Goal: Task Accomplishment & Management: Use online tool/utility

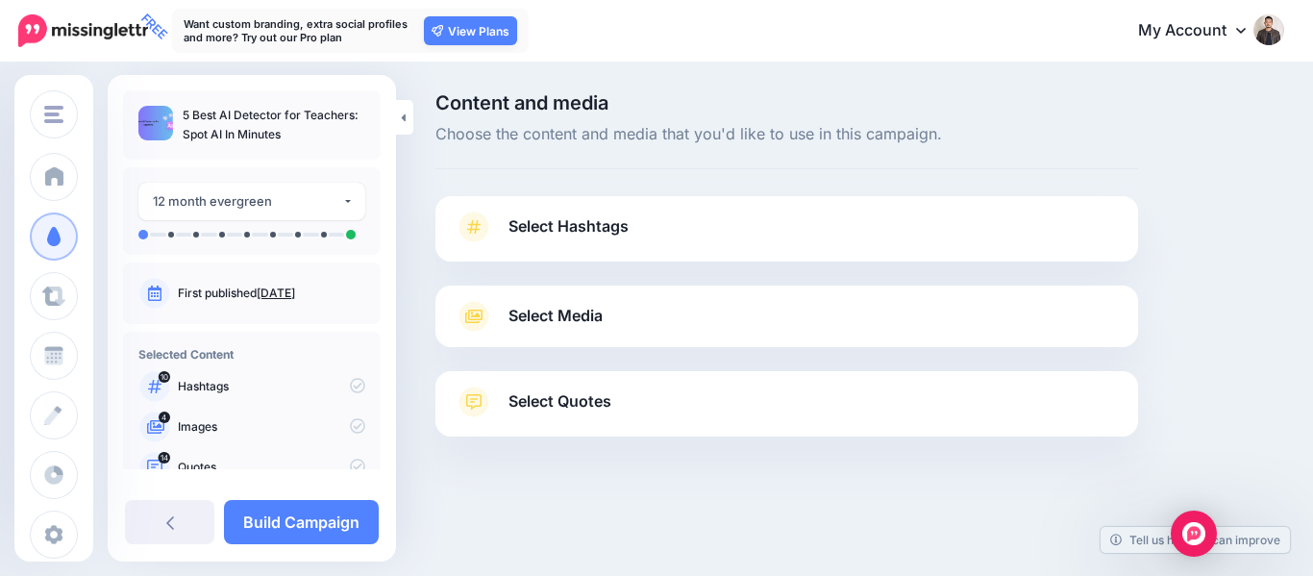
click at [734, 235] on link "Select Hashtags" at bounding box center [787, 236] width 664 height 50
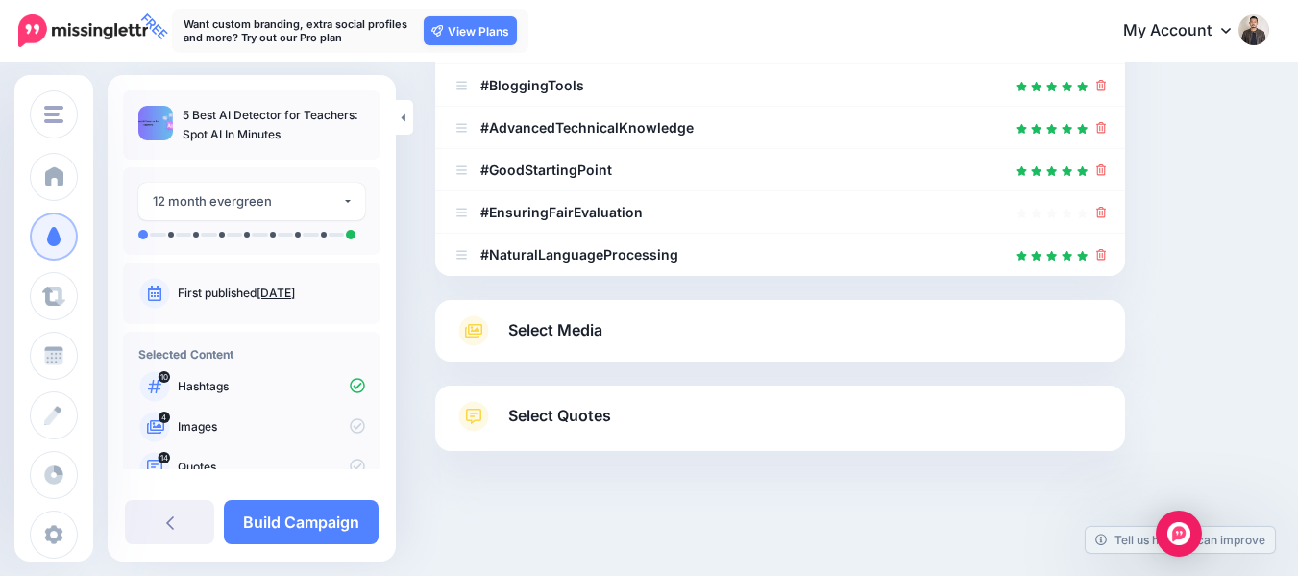
click at [685, 343] on link "Select Media" at bounding box center [781, 330] width 652 height 31
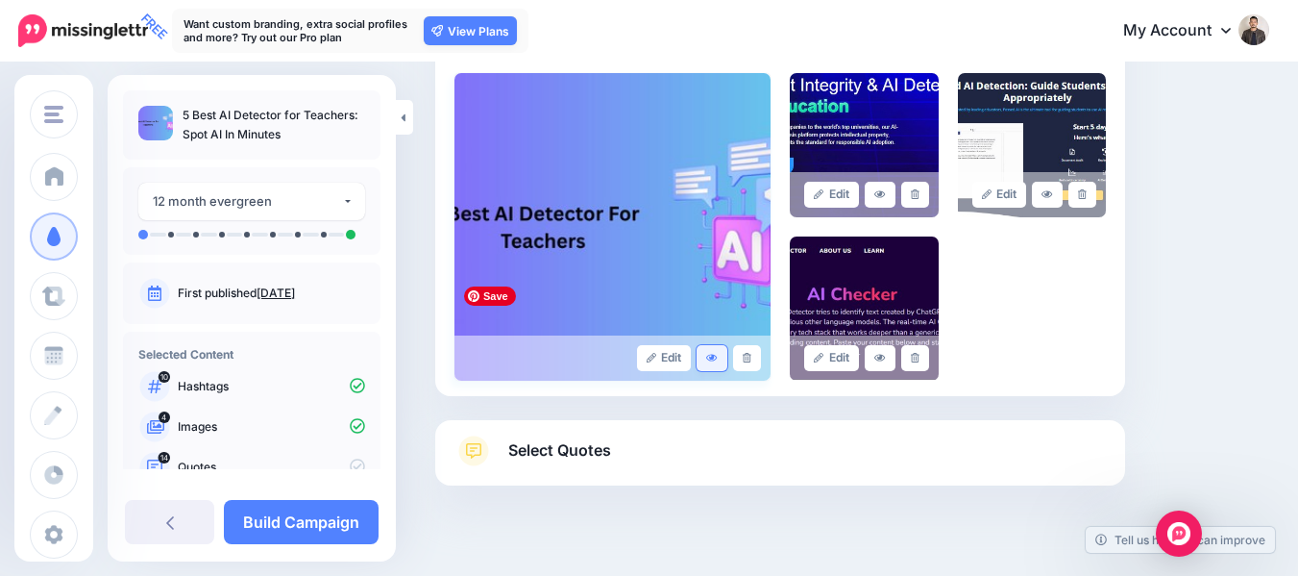
scroll to position [487, 0]
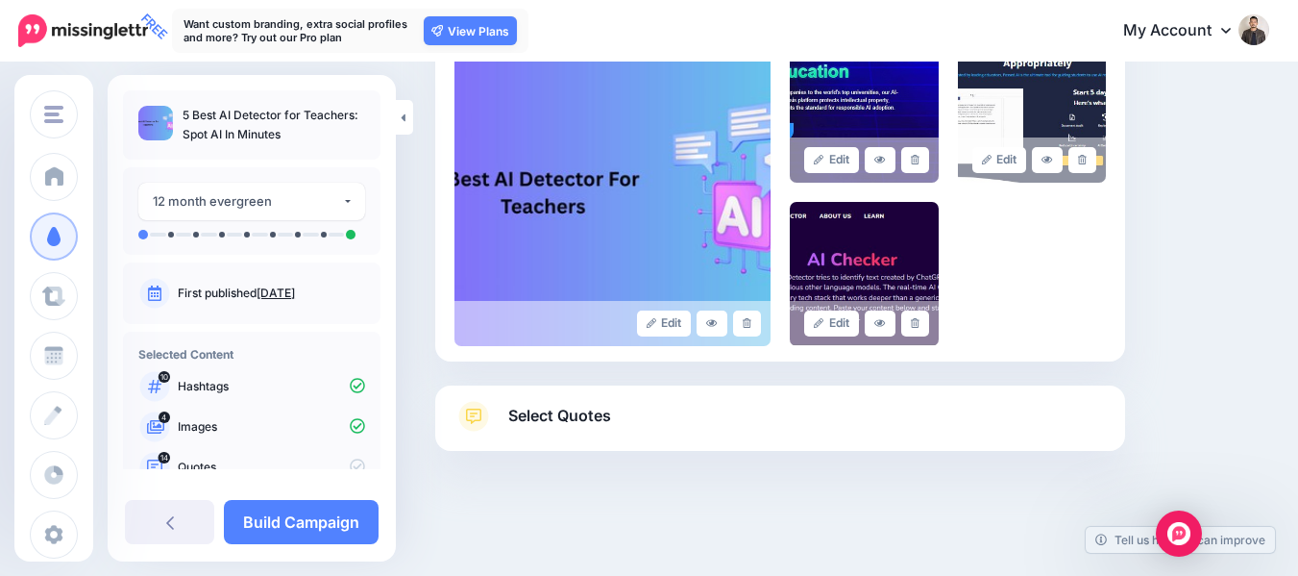
click at [697, 443] on link "Select Quotes" at bounding box center [781, 426] width 652 height 50
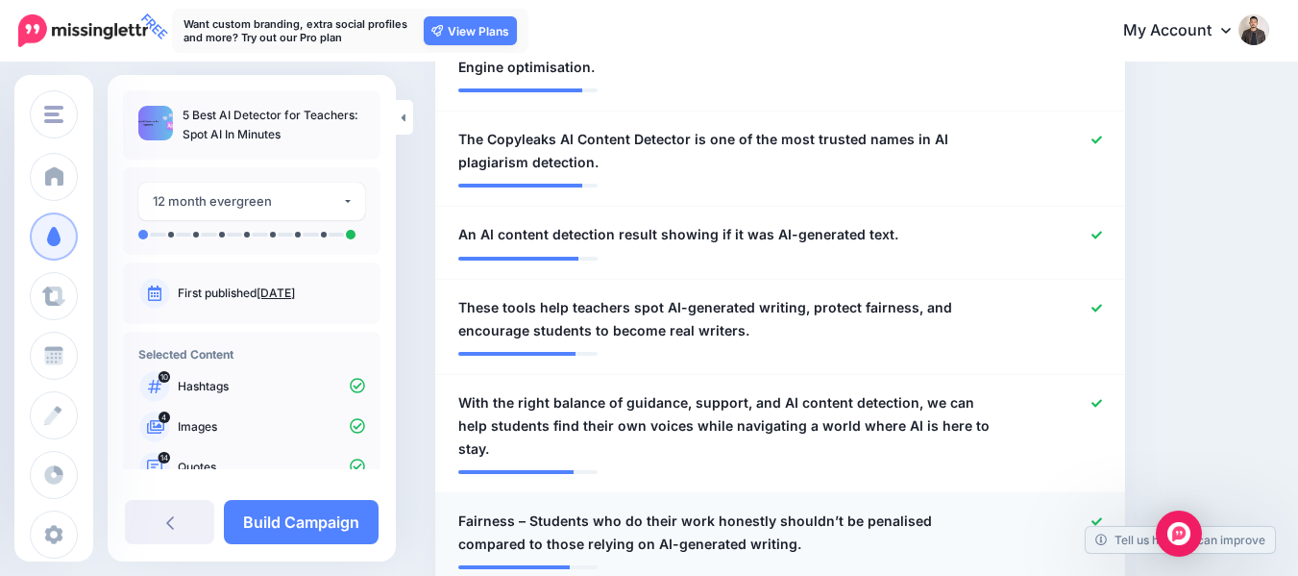
scroll to position [968, 0]
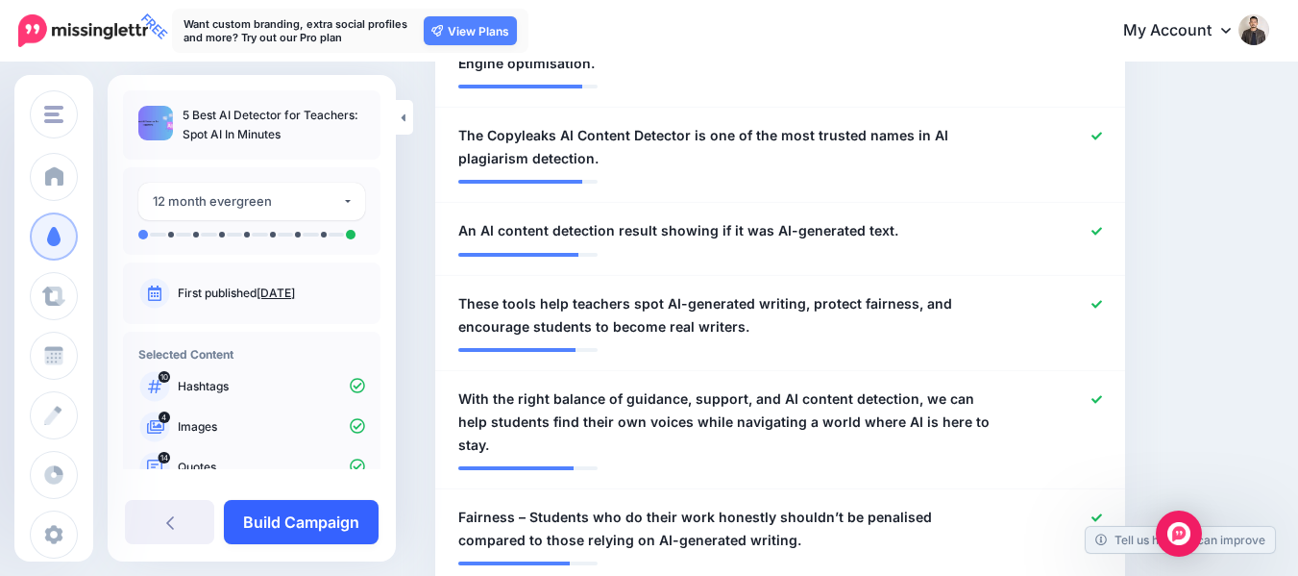
click at [245, 506] on link "Build Campaign" at bounding box center [301, 522] width 155 height 44
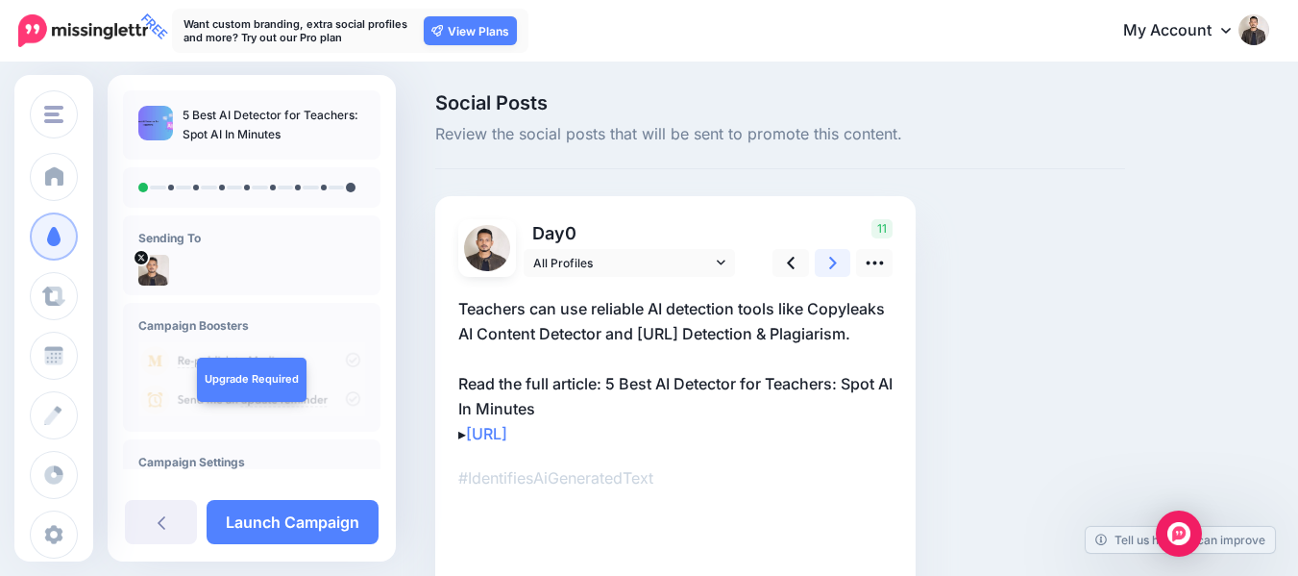
click at [843, 269] on link at bounding box center [833, 263] width 37 height 28
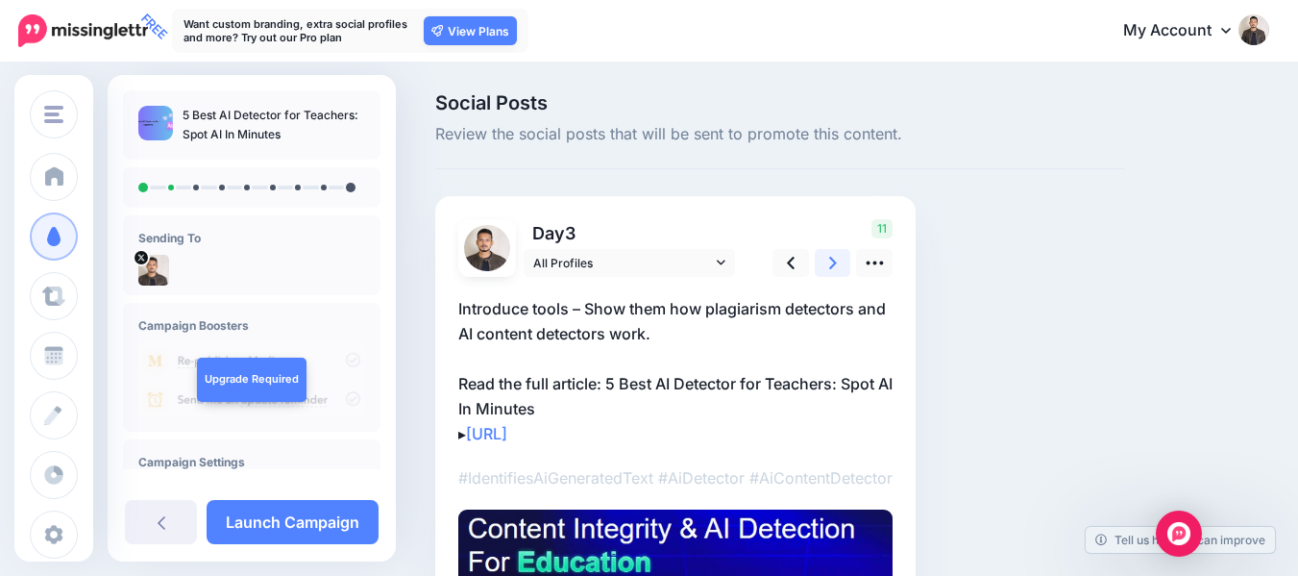
click at [843, 269] on link at bounding box center [833, 263] width 37 height 28
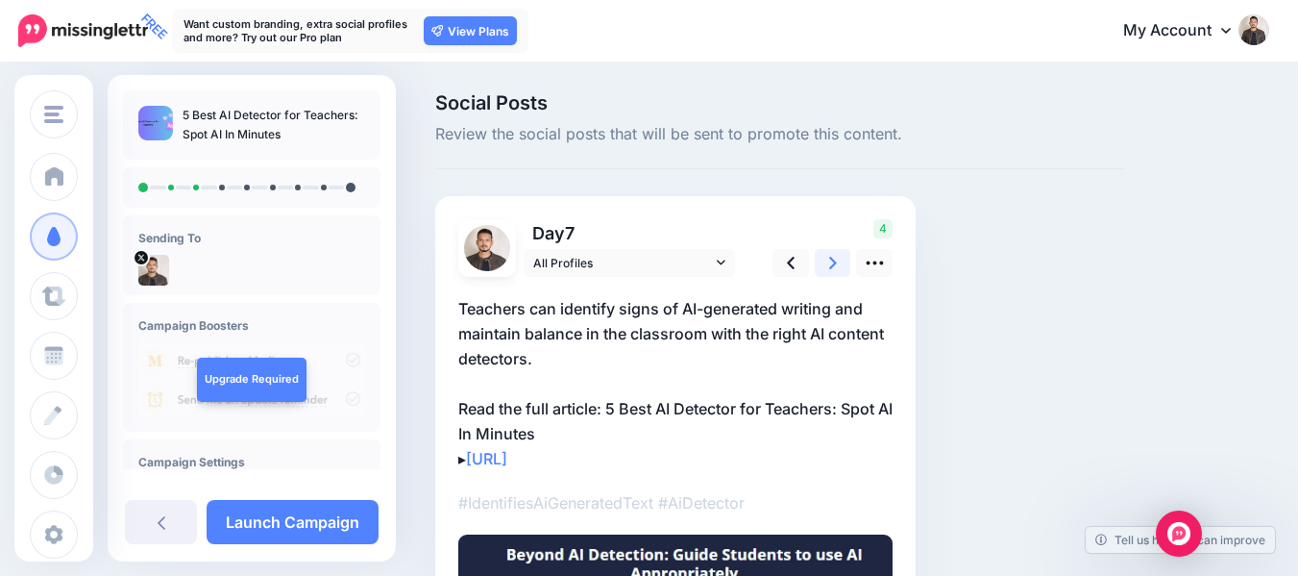
click at [843, 269] on link at bounding box center [833, 263] width 37 height 28
click at [844, 269] on link at bounding box center [833, 263] width 37 height 28
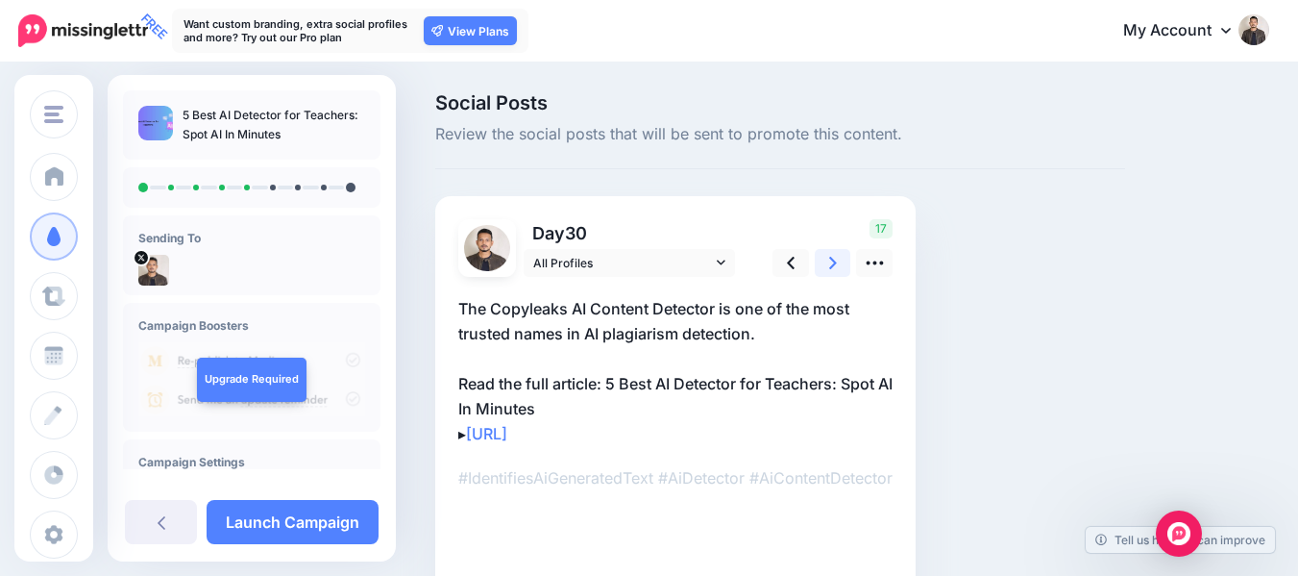
click at [844, 269] on link at bounding box center [833, 263] width 37 height 28
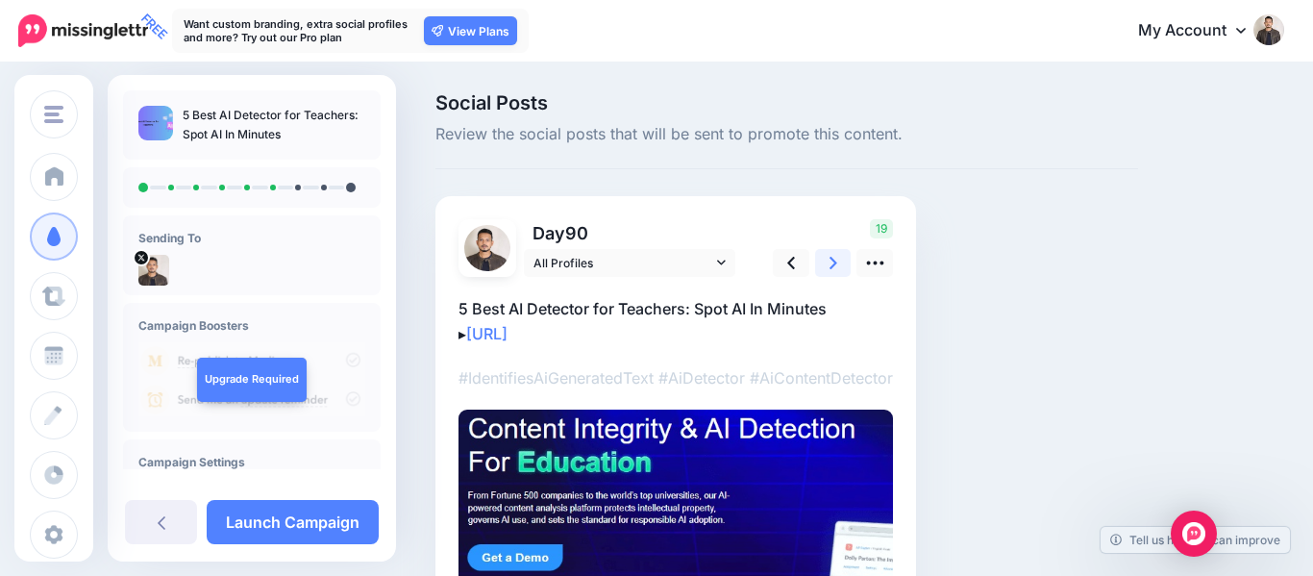
click at [844, 269] on link at bounding box center [833, 263] width 37 height 28
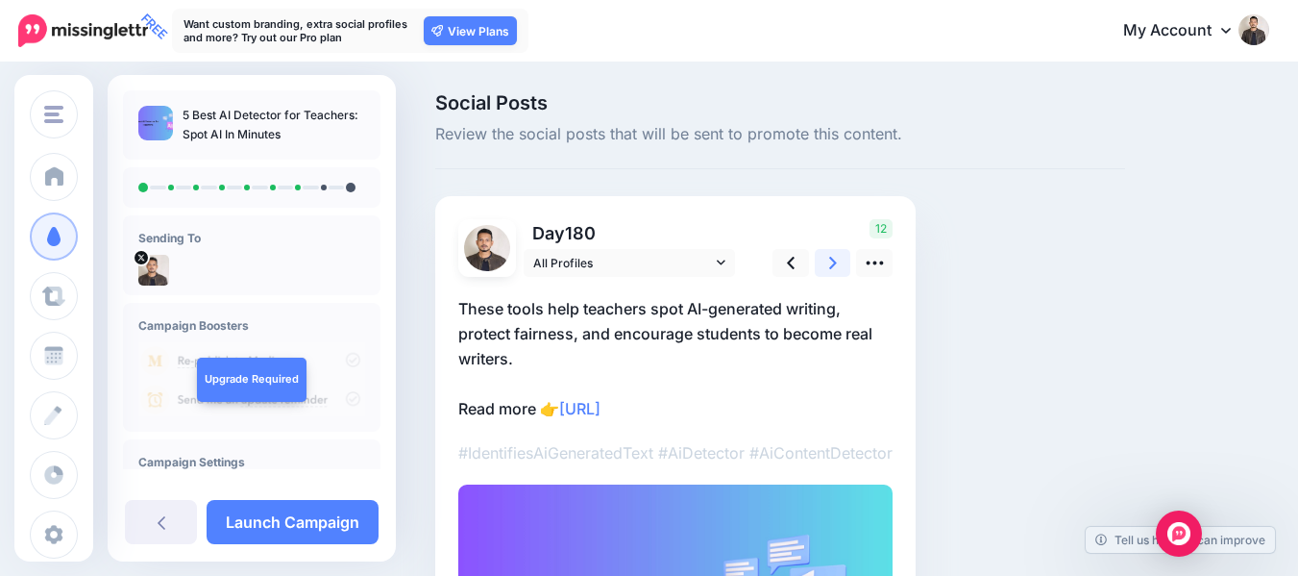
click at [844, 269] on link at bounding box center [833, 263] width 37 height 28
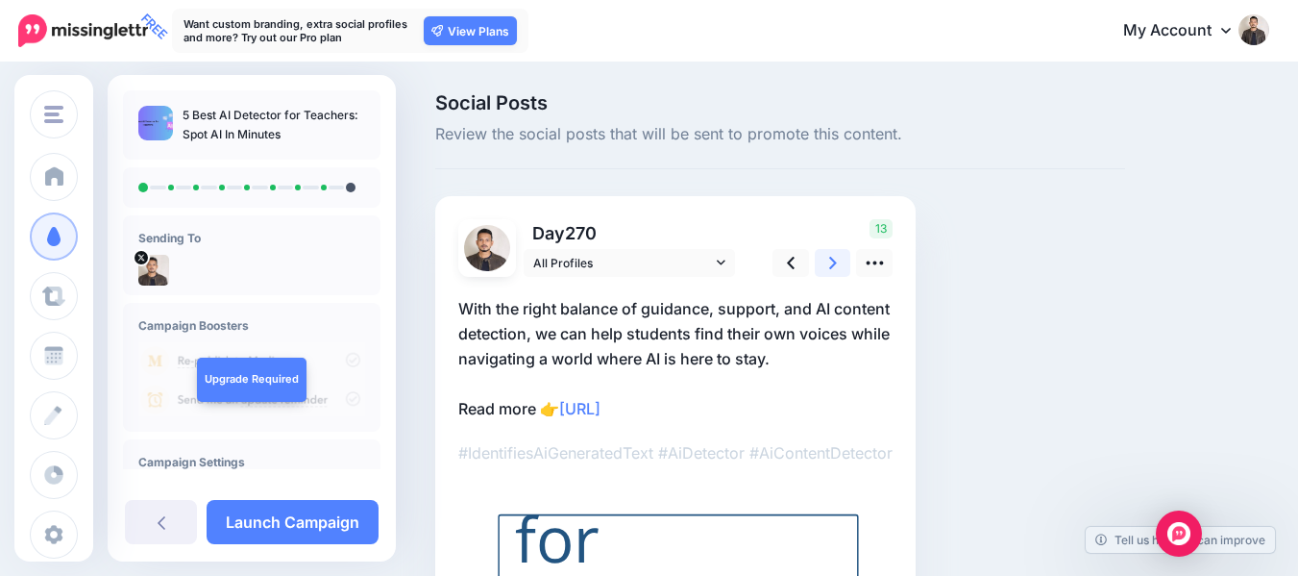
click at [844, 269] on link at bounding box center [833, 263] width 37 height 28
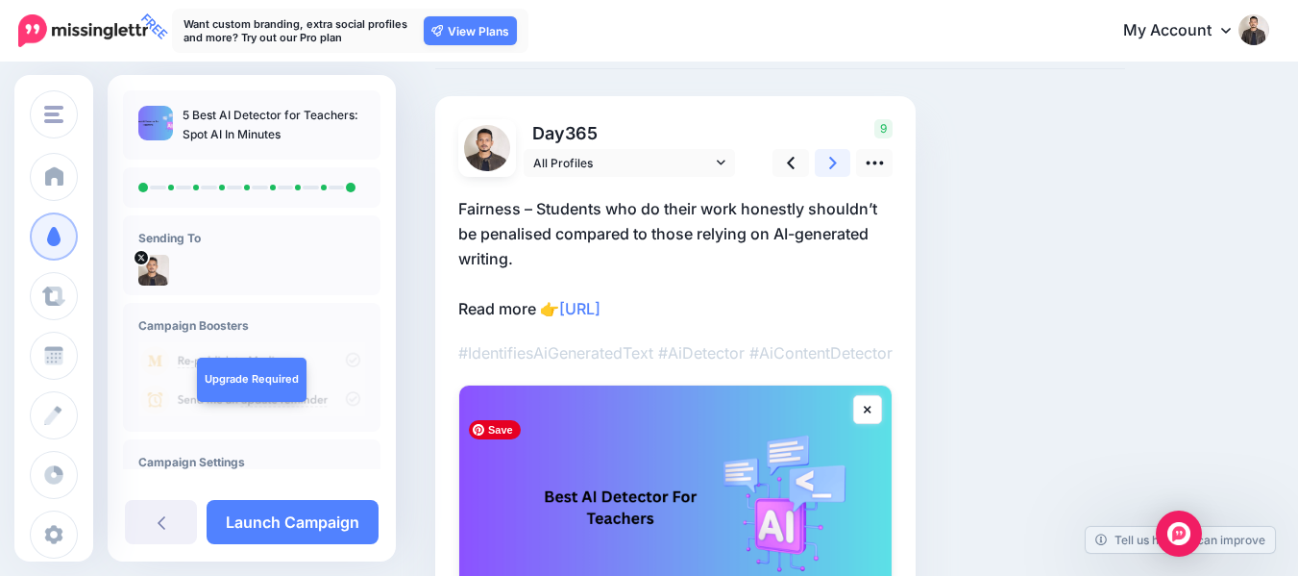
scroll to position [343, 0]
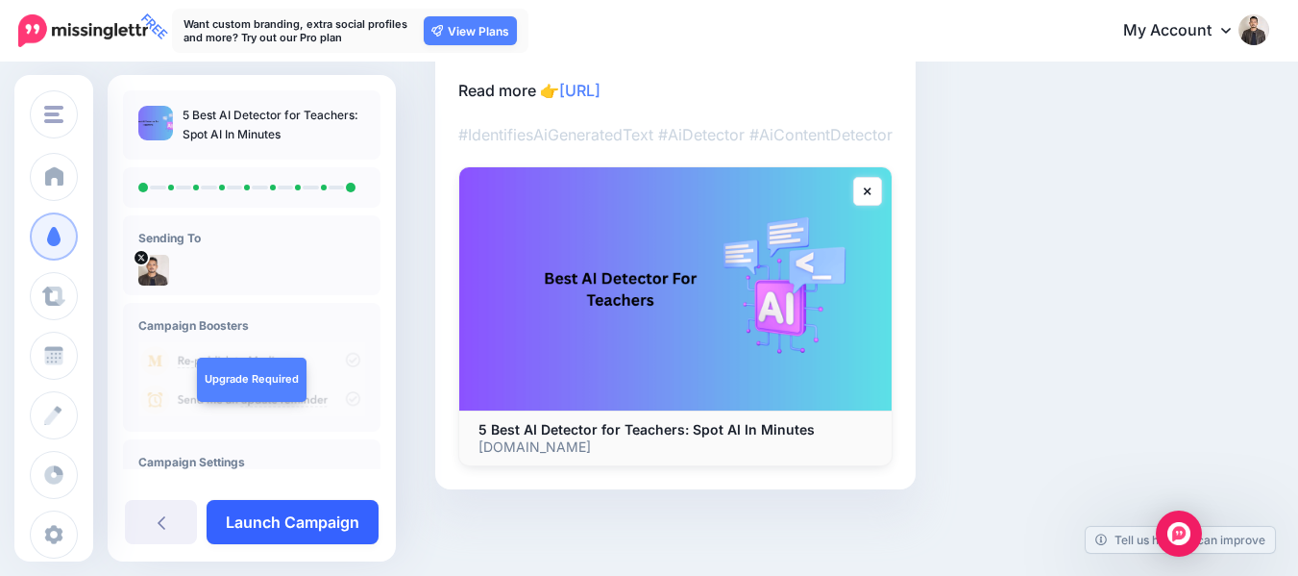
click at [255, 530] on link "Launch Campaign" at bounding box center [293, 522] width 172 height 44
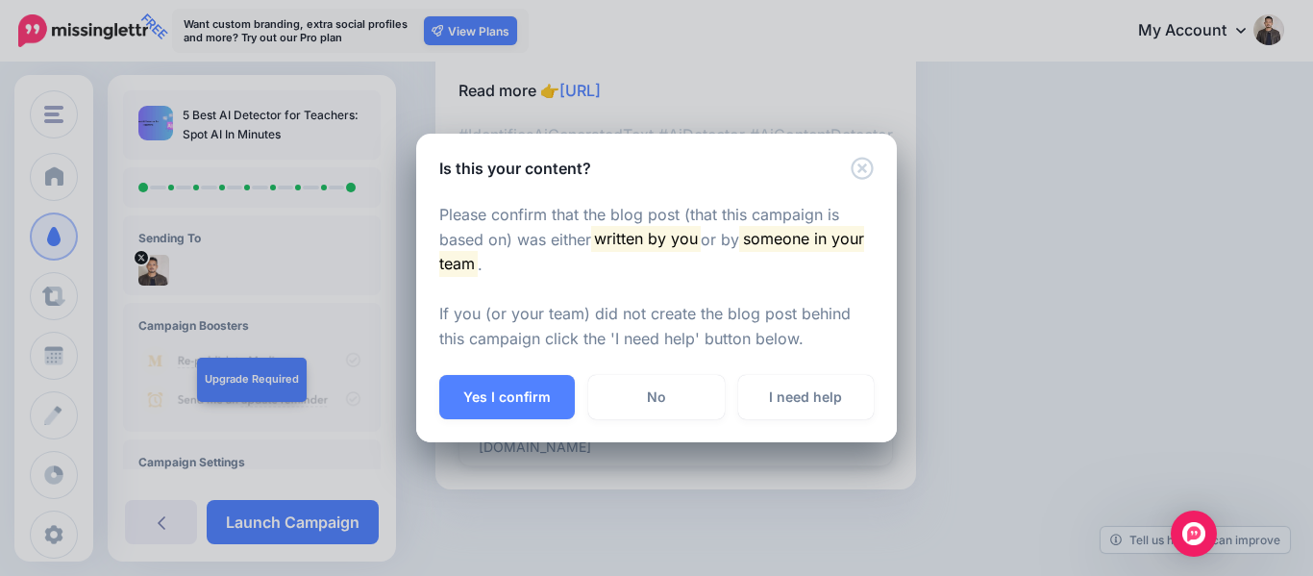
click at [543, 364] on div "Please confirm that the blog post (that this campaign is based on) was either w…" at bounding box center [656, 278] width 481 height 196
click at [535, 403] on button "Yes I confirm" at bounding box center [507, 397] width 136 height 44
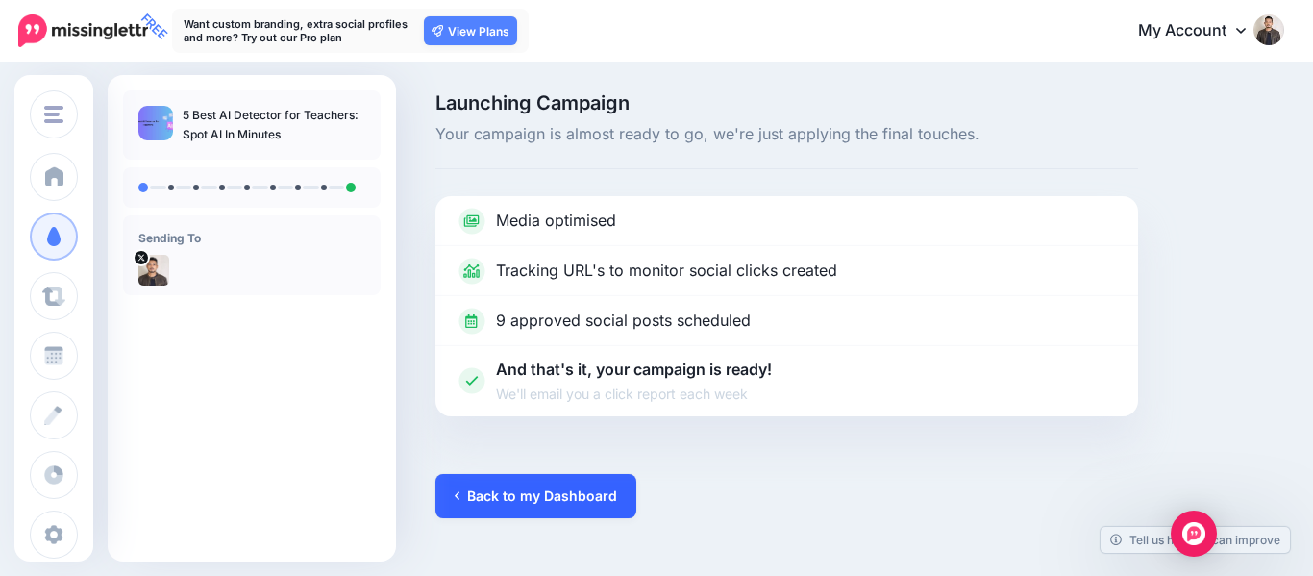
click at [523, 506] on link "Back to my Dashboard" at bounding box center [535, 496] width 201 height 44
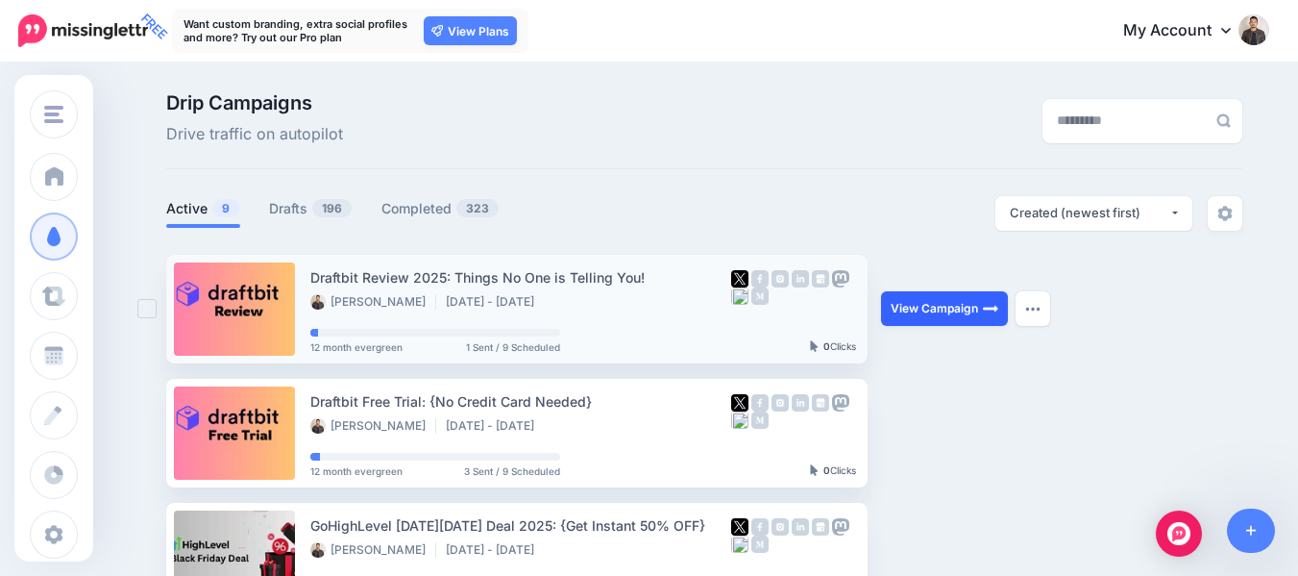
click at [984, 308] on link "View Campaign" at bounding box center [944, 308] width 127 height 35
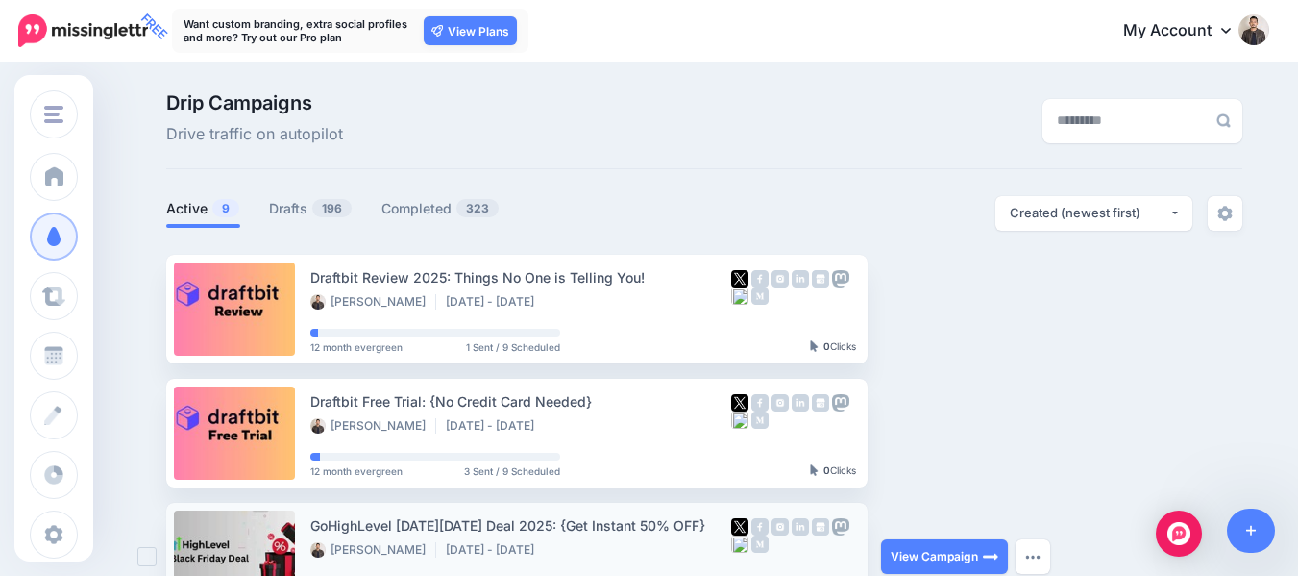
scroll to position [192, 0]
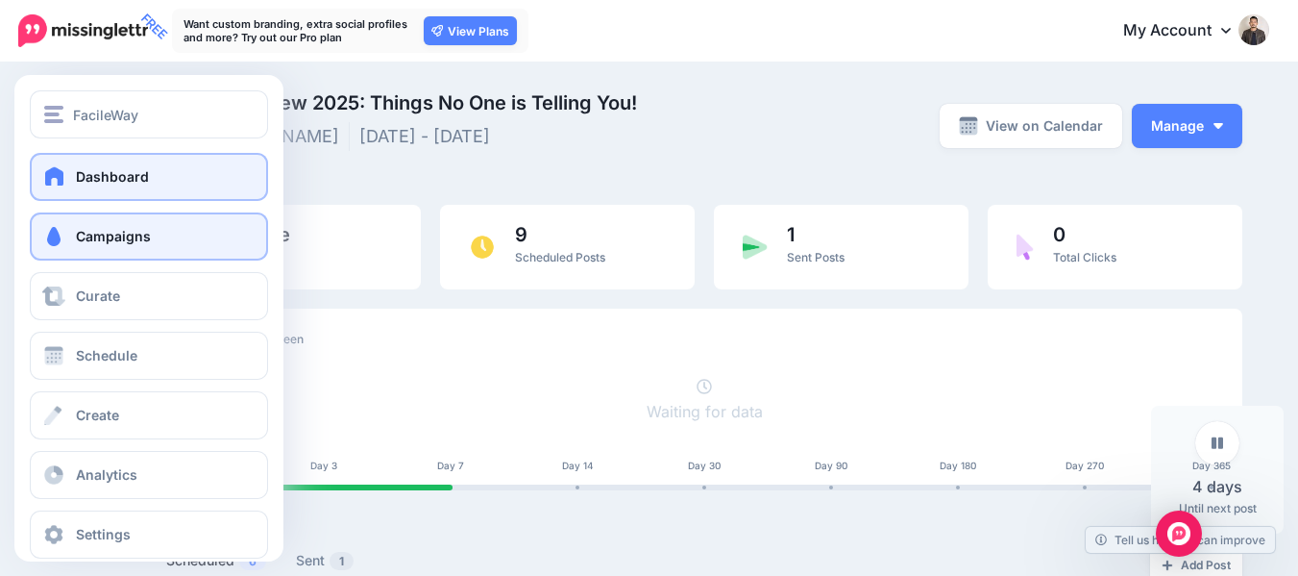
click at [72, 183] on link "Dashboard" at bounding box center [149, 177] width 238 height 48
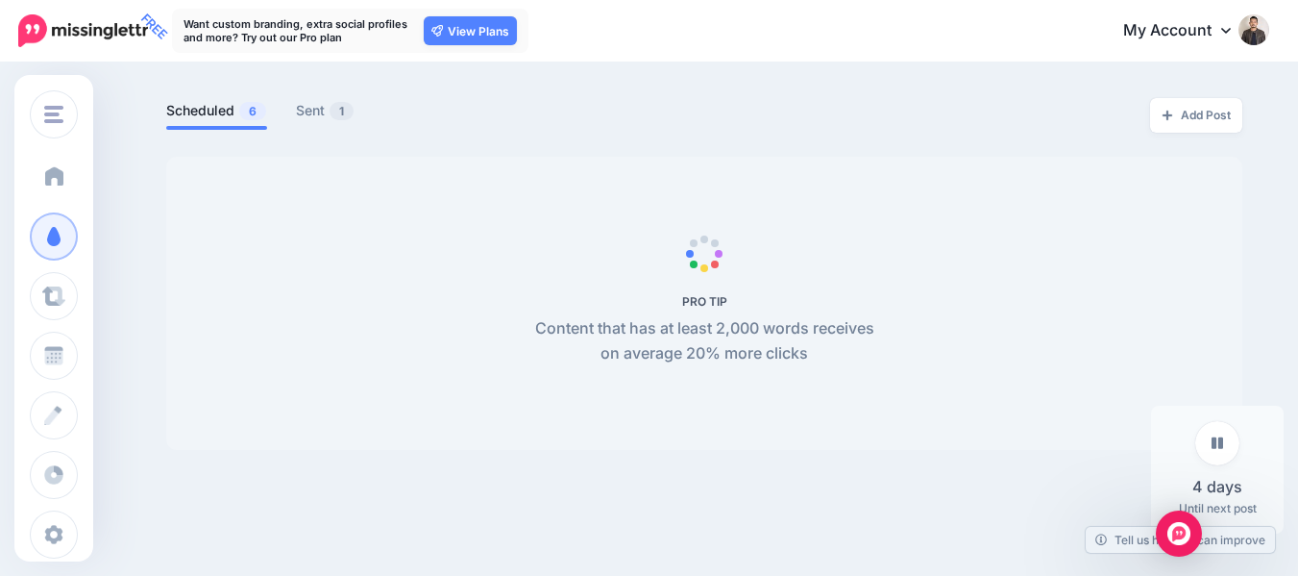
scroll to position [481, 0]
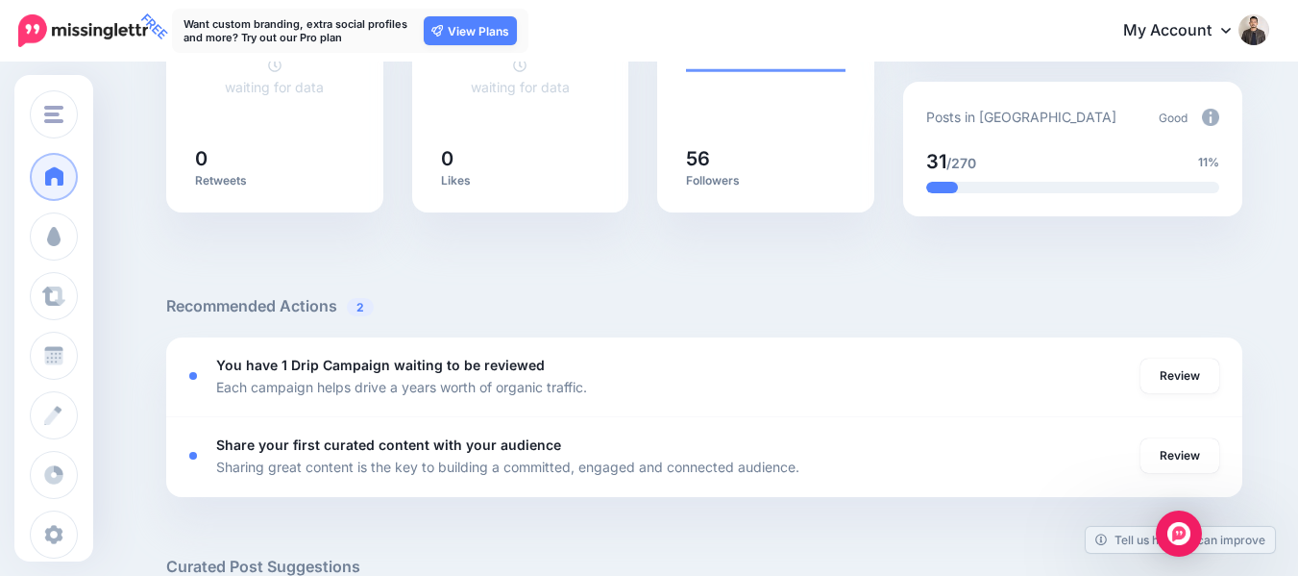
scroll to position [865, 0]
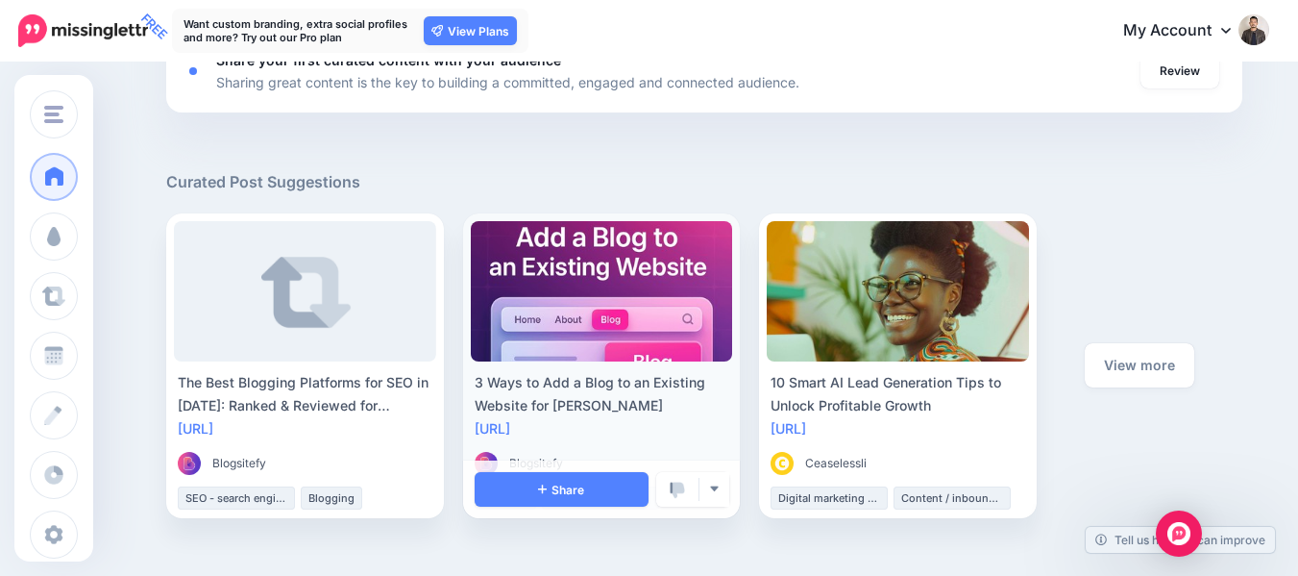
click at [547, 396] on div "3 Ways to Add a Blog to an Existing Website for [PERSON_NAME]" at bounding box center [602, 394] width 255 height 46
click at [510, 432] on link "[URL]" at bounding box center [493, 428] width 36 height 16
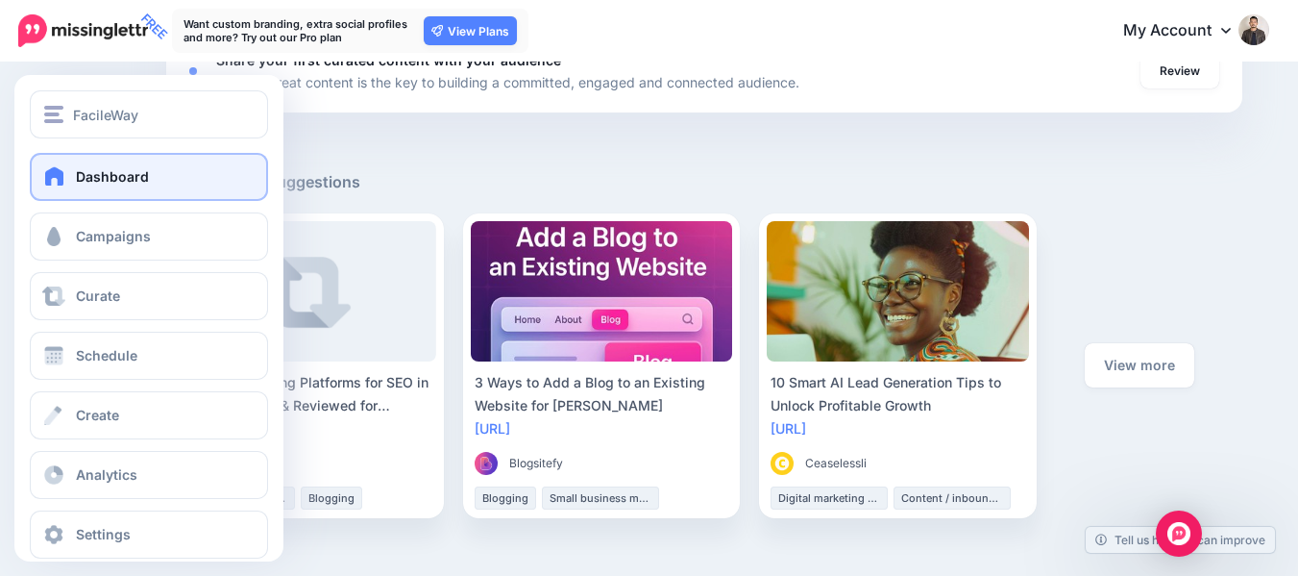
click at [89, 166] on link "Dashboard" at bounding box center [149, 177] width 238 height 48
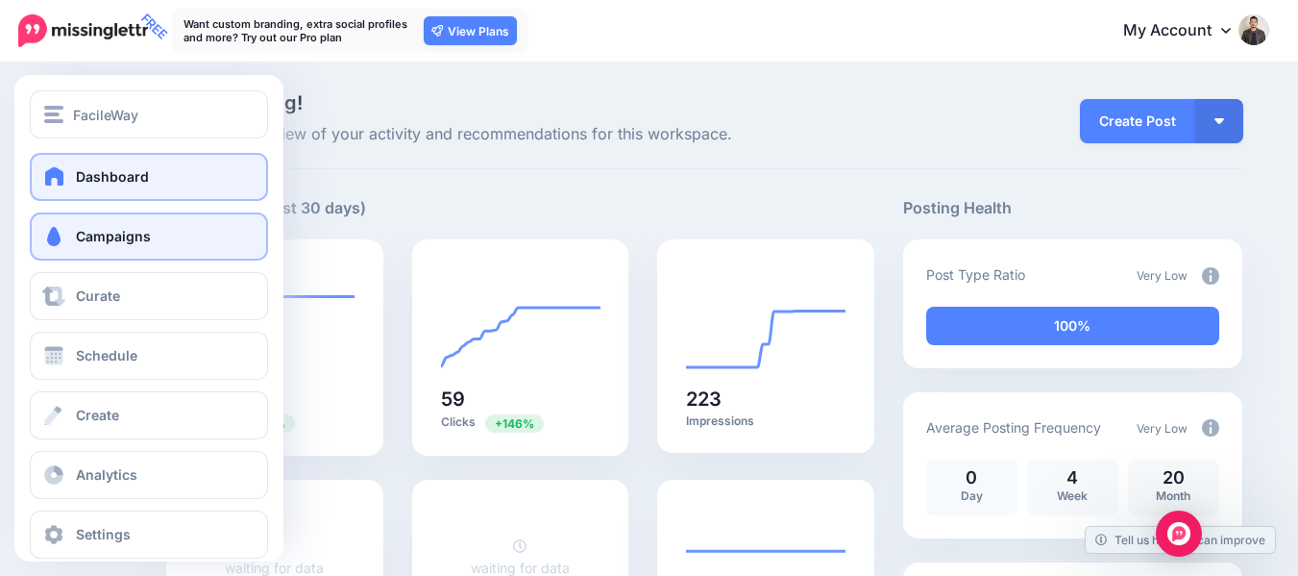
click at [97, 232] on span "Campaigns" at bounding box center [113, 236] width 75 height 16
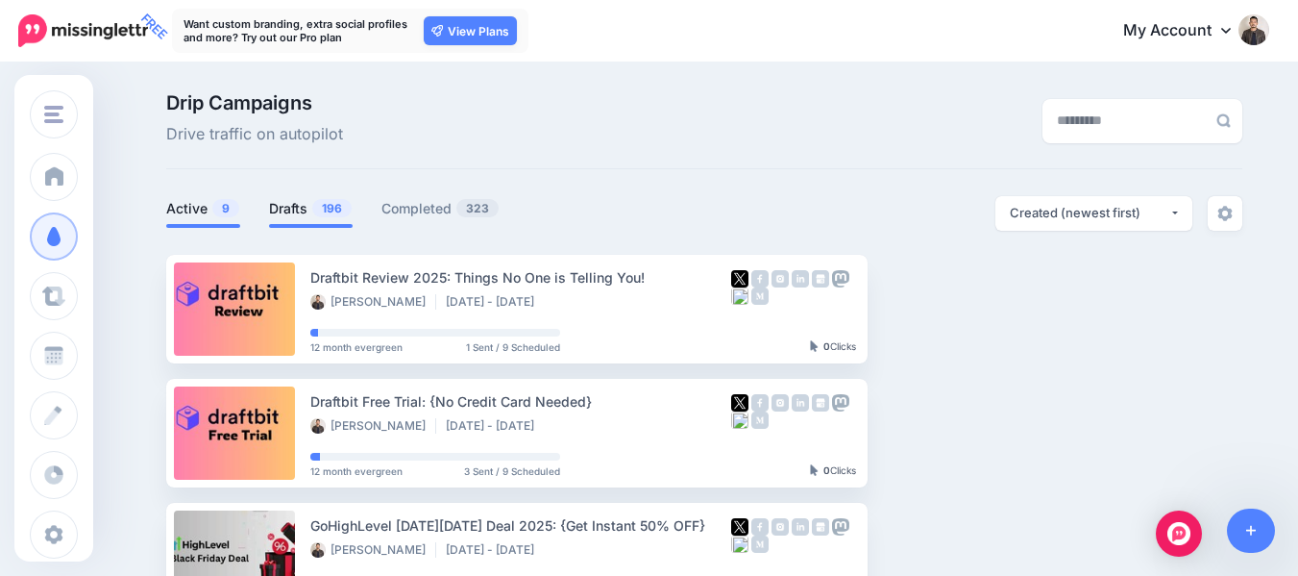
click at [315, 208] on link "Drafts 196" at bounding box center [311, 208] width 84 height 23
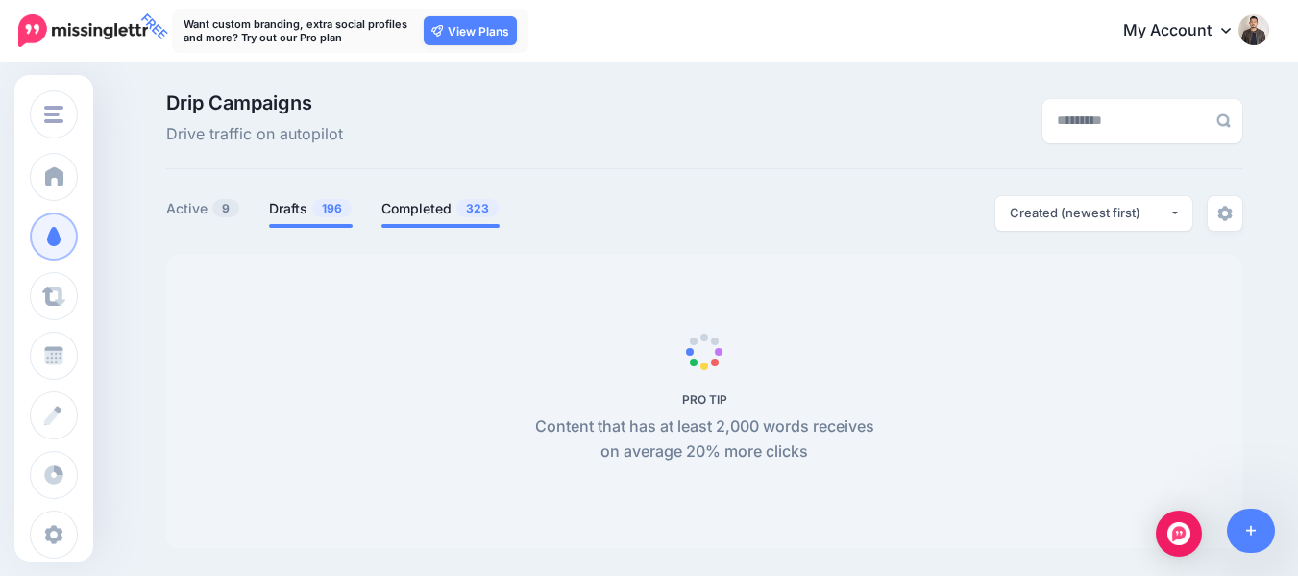
click at [439, 210] on link "Completed 323" at bounding box center [441, 208] width 118 height 23
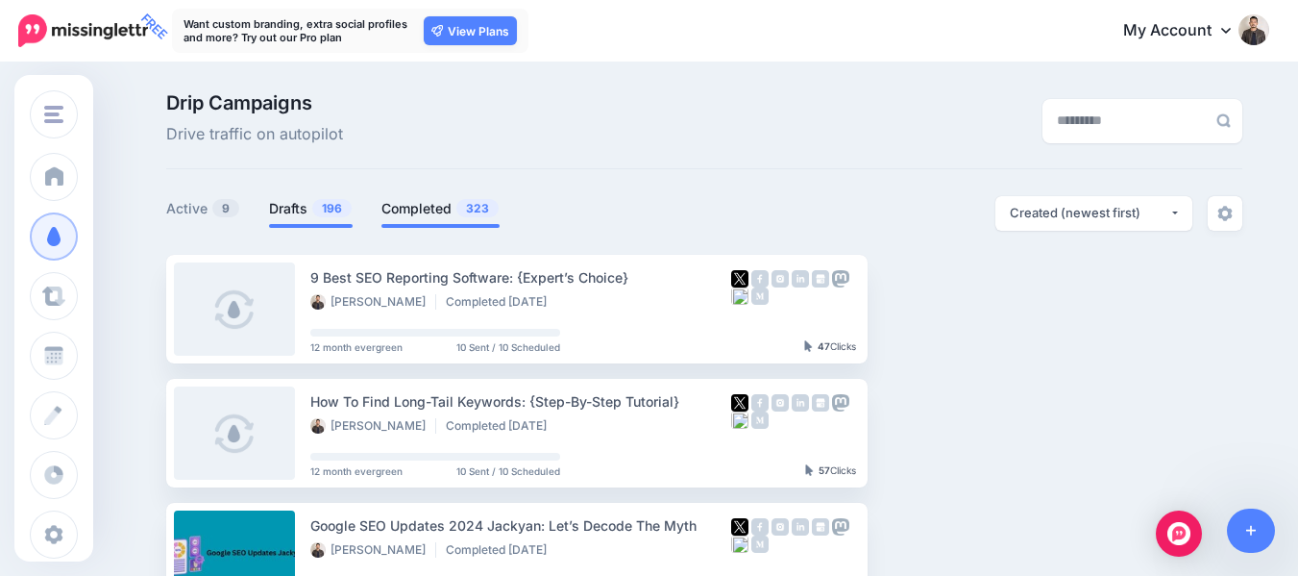
click at [288, 210] on link "Drafts 196" at bounding box center [311, 208] width 84 height 23
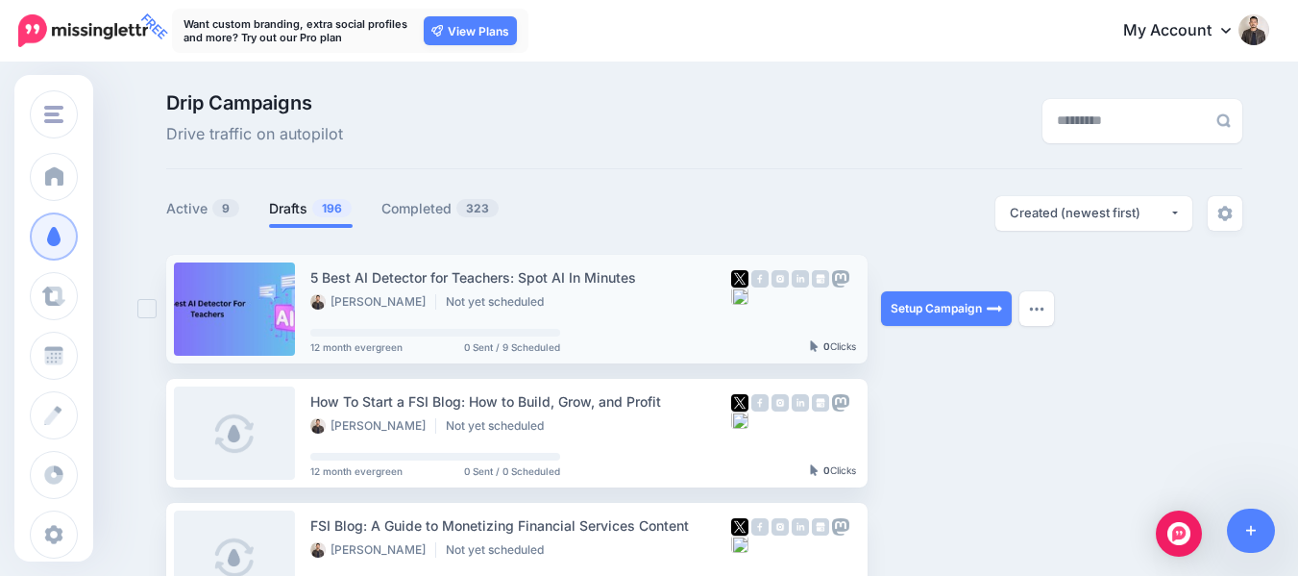
click at [986, 333] on div "Setup Campaign Review Campaign Regenerate Campaign Update Source URL Regenerate…" at bounding box center [953, 309] width 144 height 109
click at [953, 312] on link "Setup Campaign" at bounding box center [946, 308] width 131 height 35
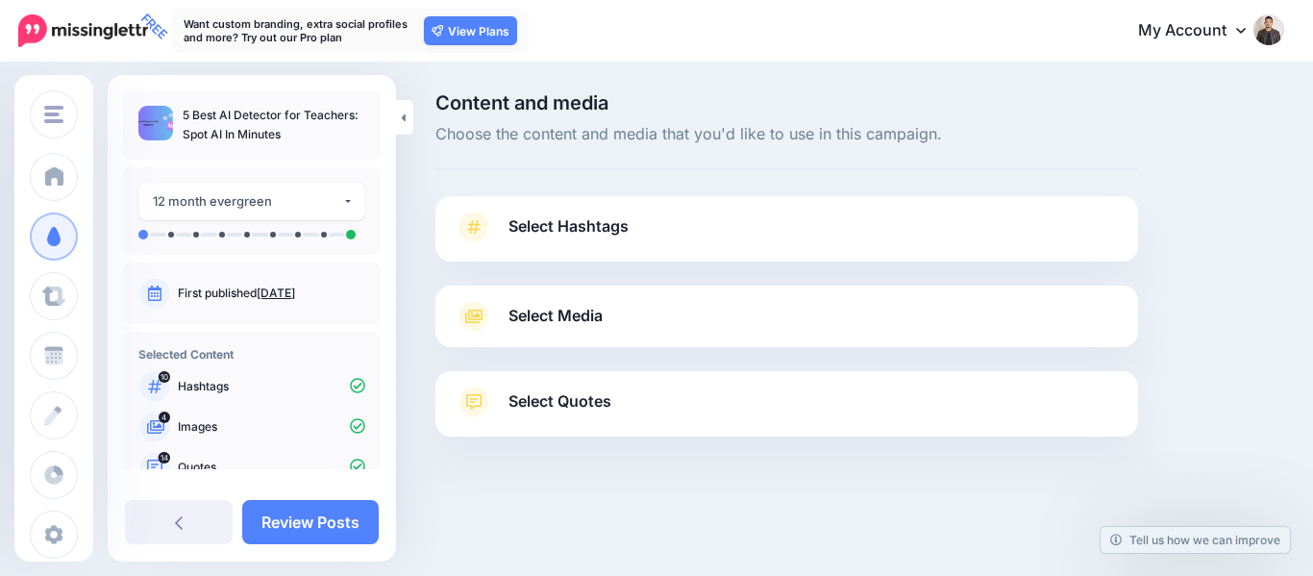
click at [728, 246] on link "Select Hashtags" at bounding box center [787, 236] width 664 height 50
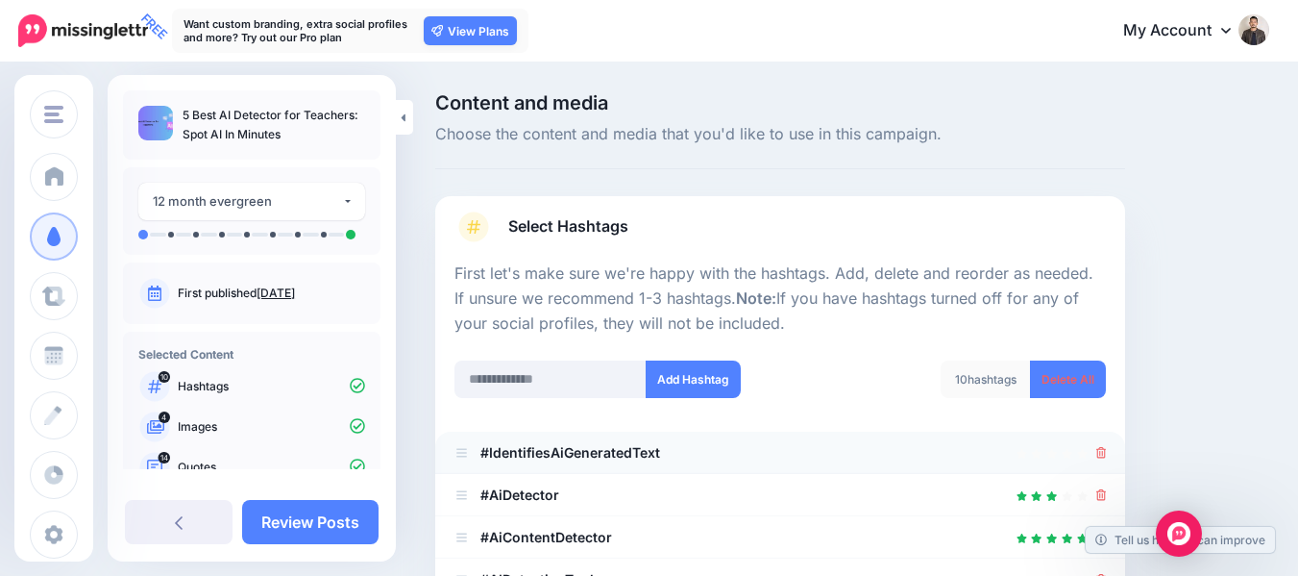
scroll to position [384, 0]
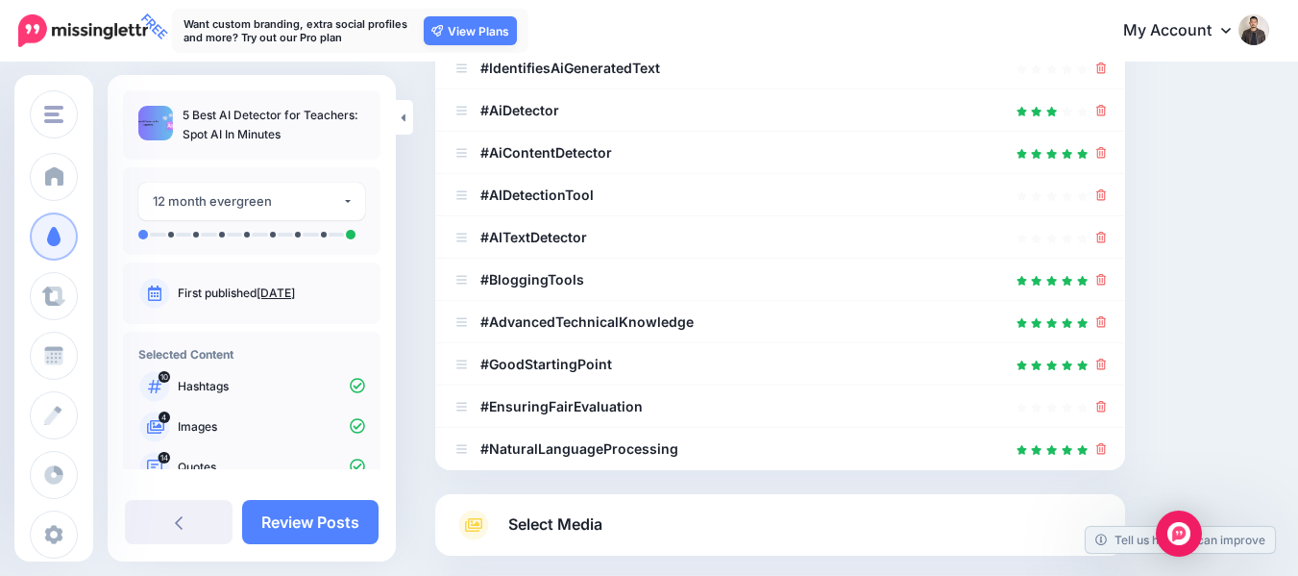
click at [624, 515] on link "Select Media" at bounding box center [781, 524] width 652 height 31
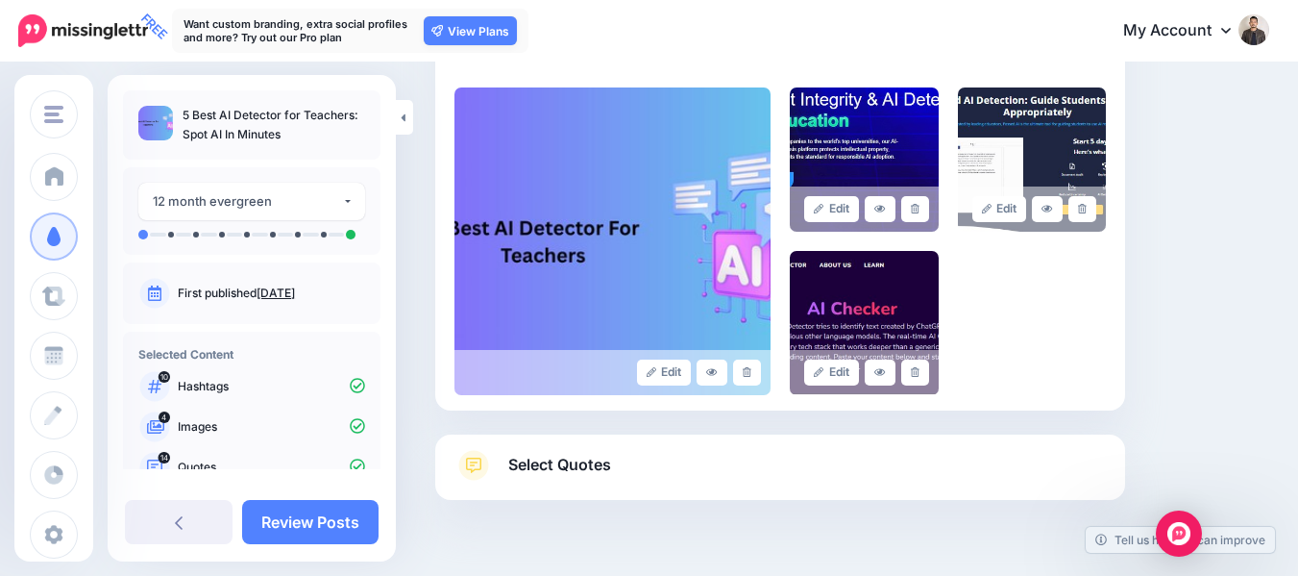
scroll to position [487, 0]
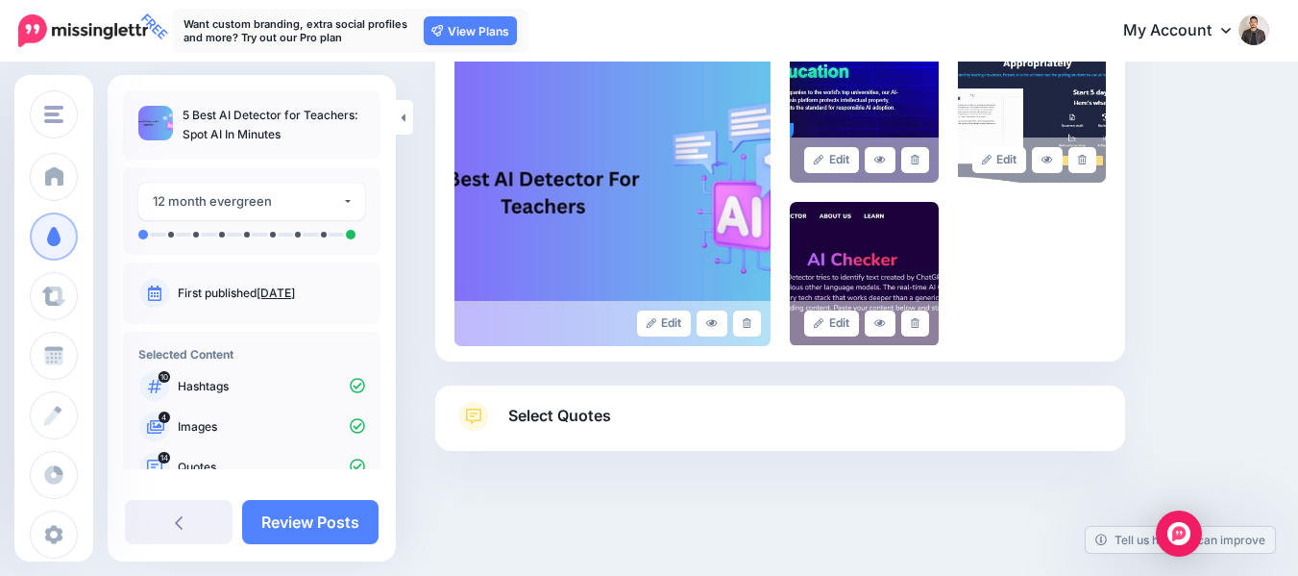
click at [680, 432] on link "Select Quotes" at bounding box center [781, 426] width 652 height 50
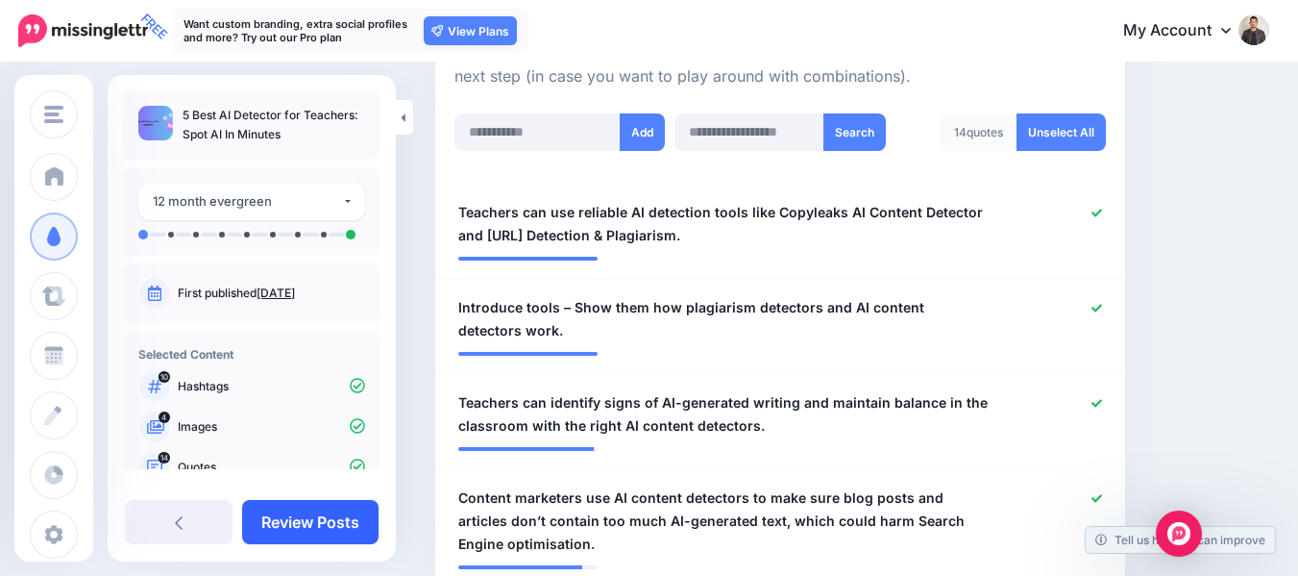
click at [300, 521] on link "Review Posts" at bounding box center [310, 522] width 136 height 44
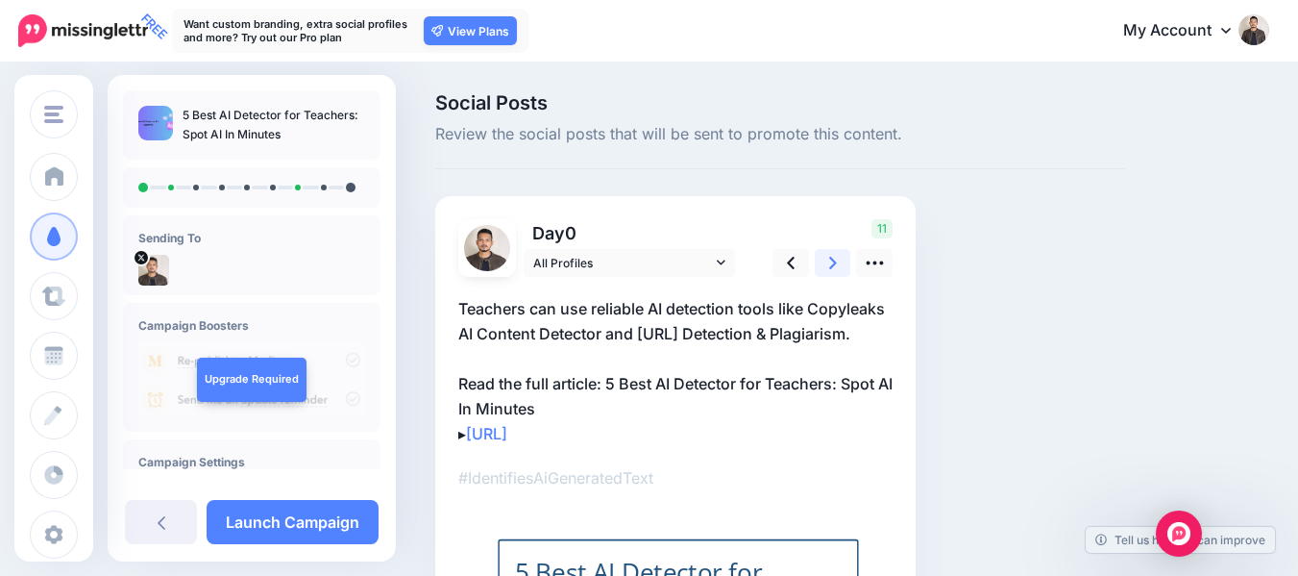
click at [836, 256] on icon at bounding box center [833, 263] width 8 height 20
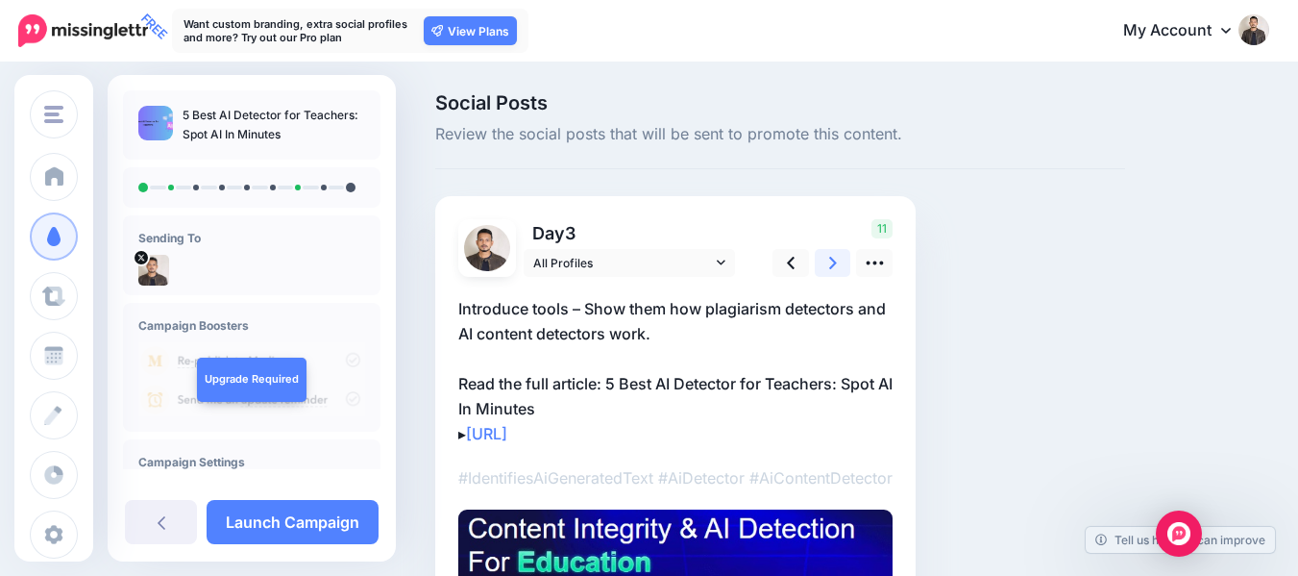
click at [836, 256] on icon at bounding box center [833, 263] width 8 height 20
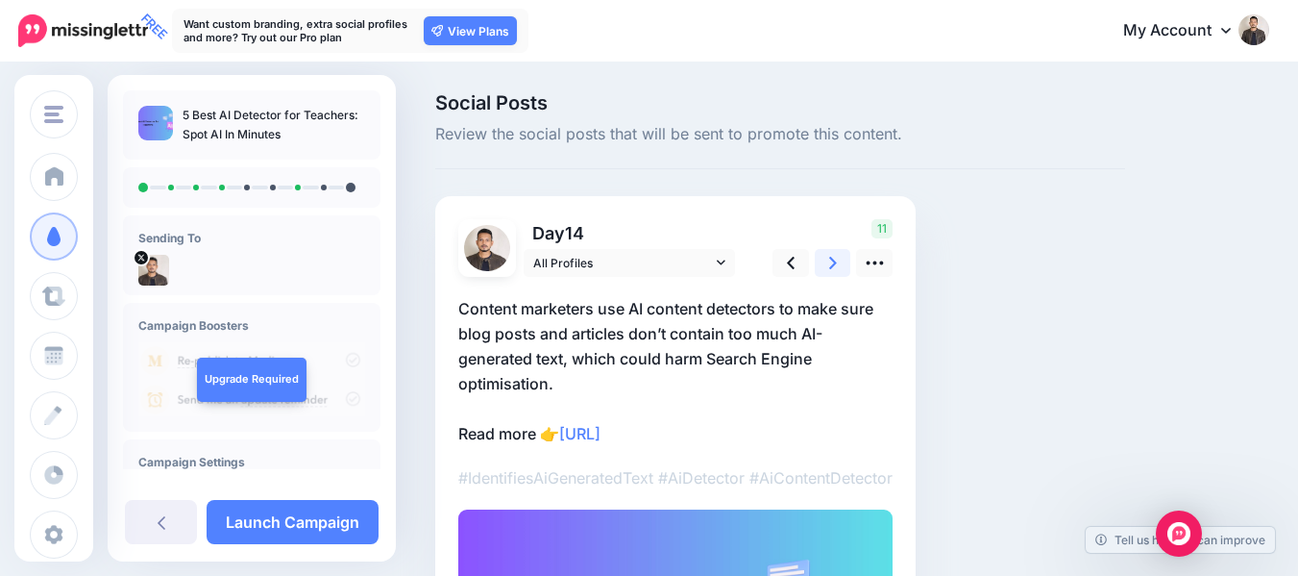
click at [836, 256] on icon at bounding box center [833, 263] width 8 height 20
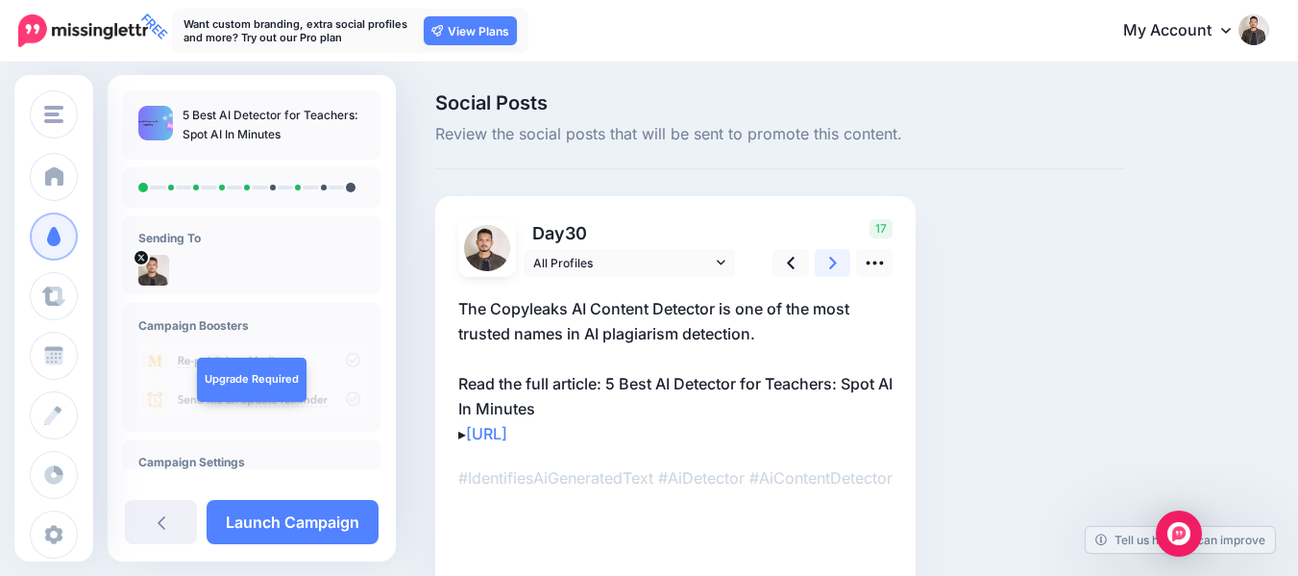
click at [836, 256] on icon at bounding box center [833, 263] width 8 height 20
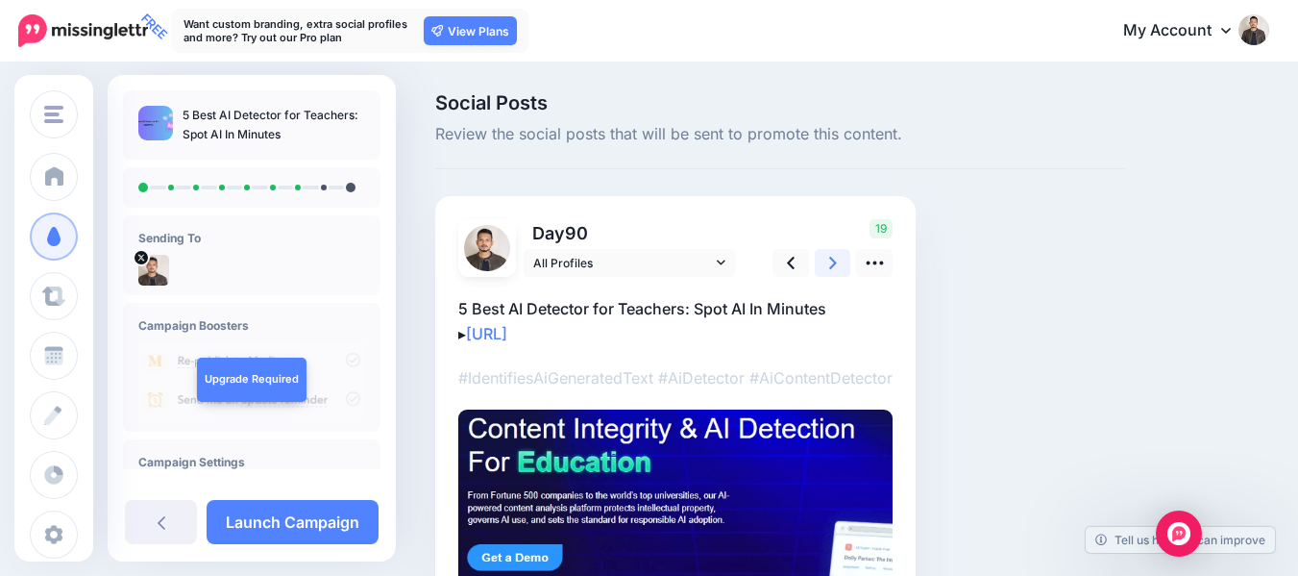
click at [836, 256] on icon at bounding box center [833, 263] width 8 height 20
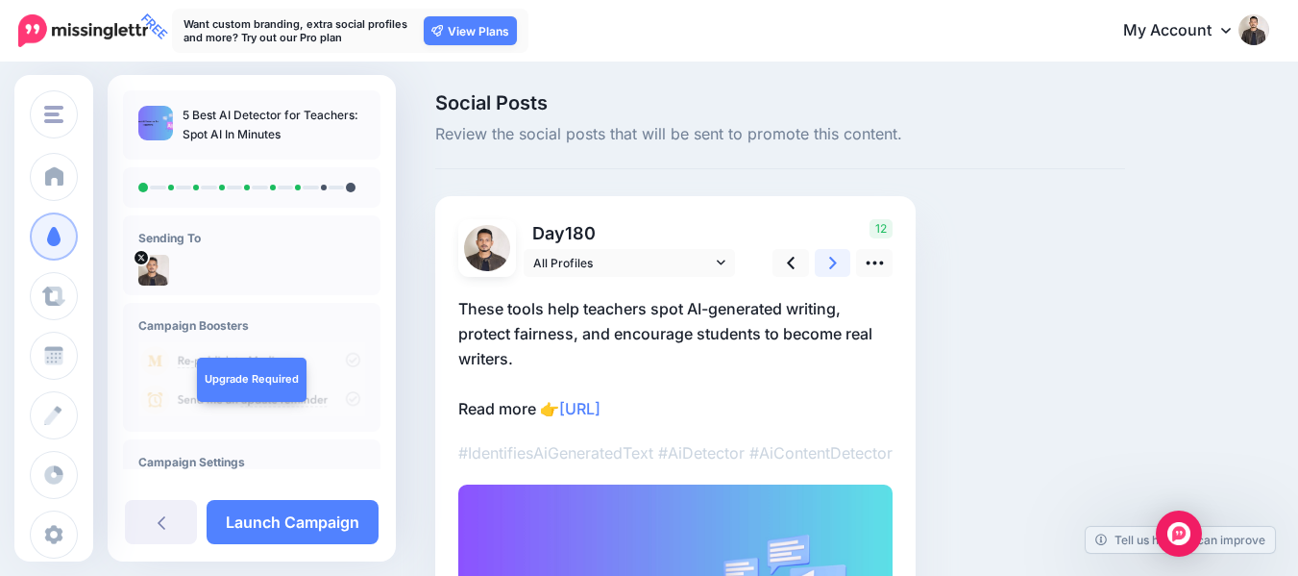
click at [836, 256] on icon at bounding box center [833, 263] width 8 height 20
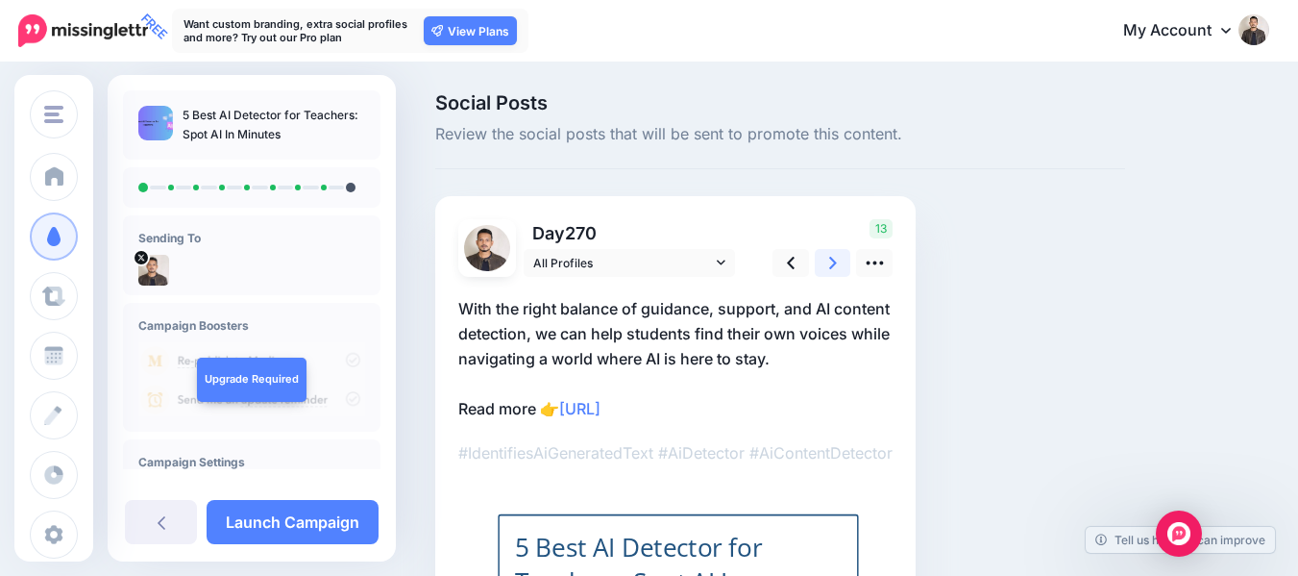
click at [836, 256] on icon at bounding box center [833, 263] width 8 height 20
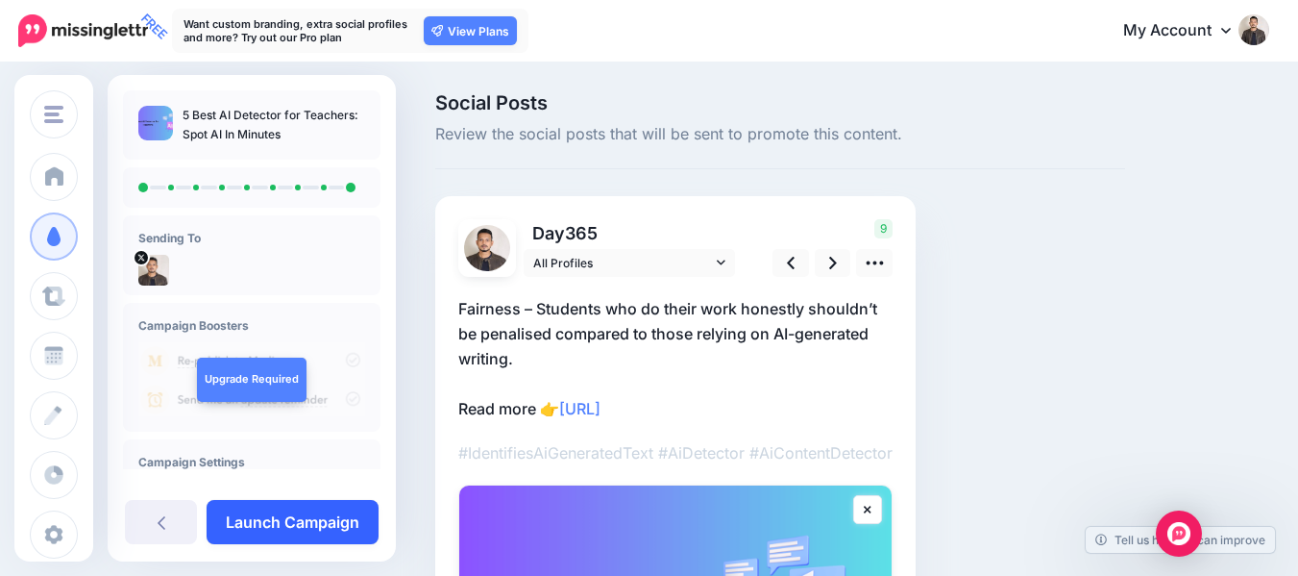
click at [296, 530] on link "Launch Campaign" at bounding box center [293, 522] width 172 height 44
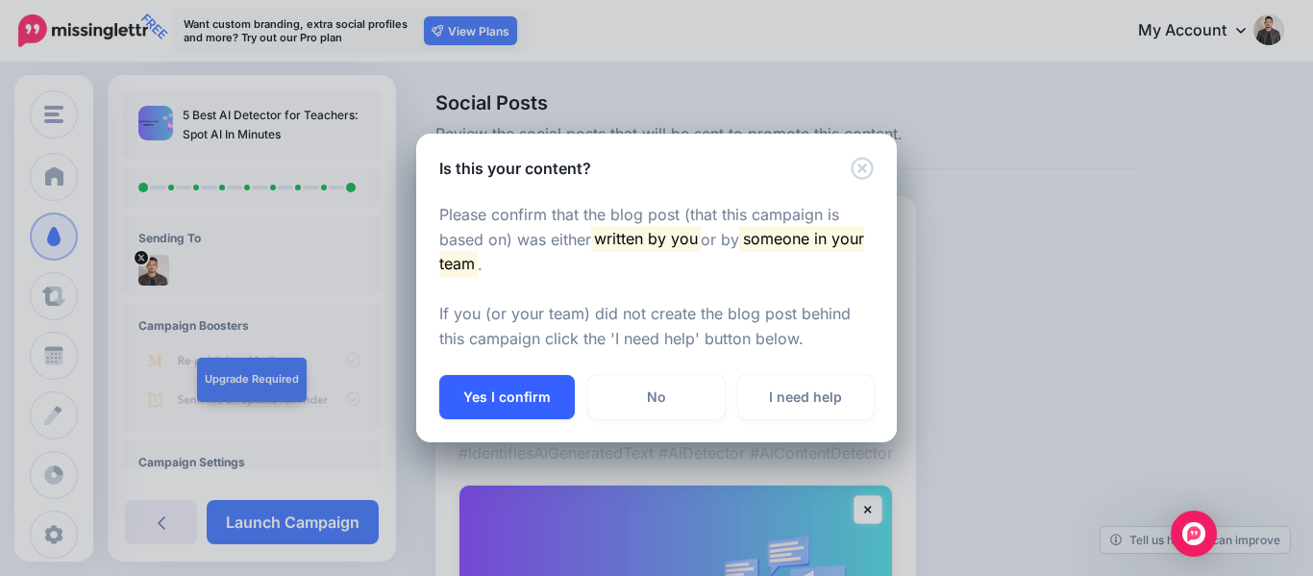
click at [477, 405] on button "Yes I confirm" at bounding box center [507, 397] width 136 height 44
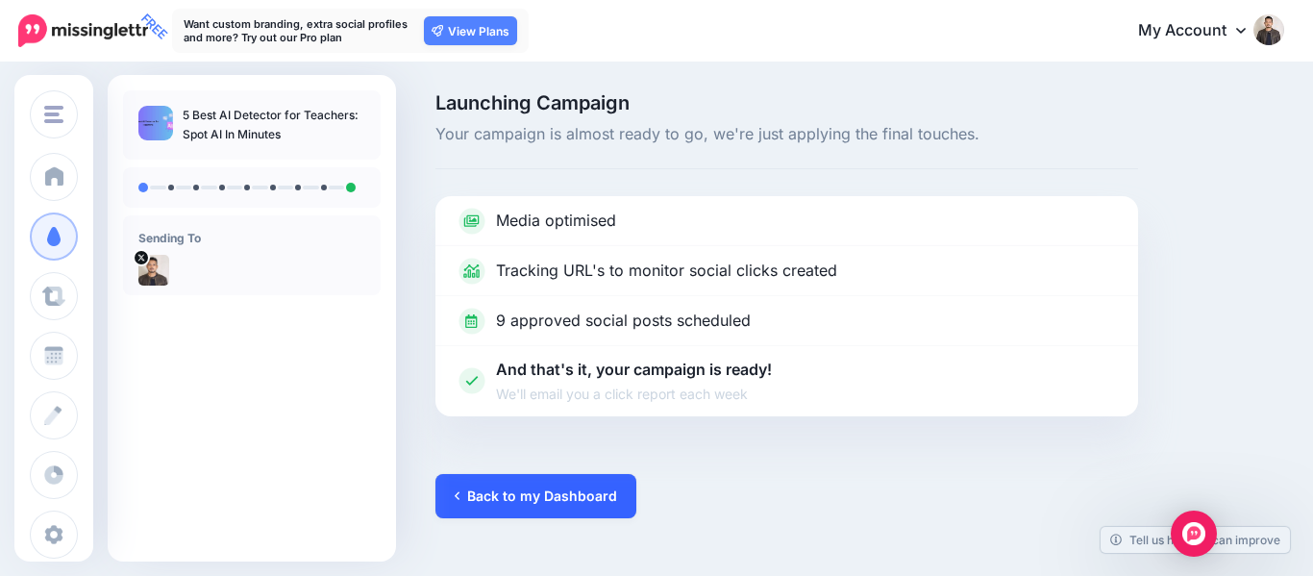
click at [527, 502] on link "Back to my Dashboard" at bounding box center [535, 496] width 201 height 44
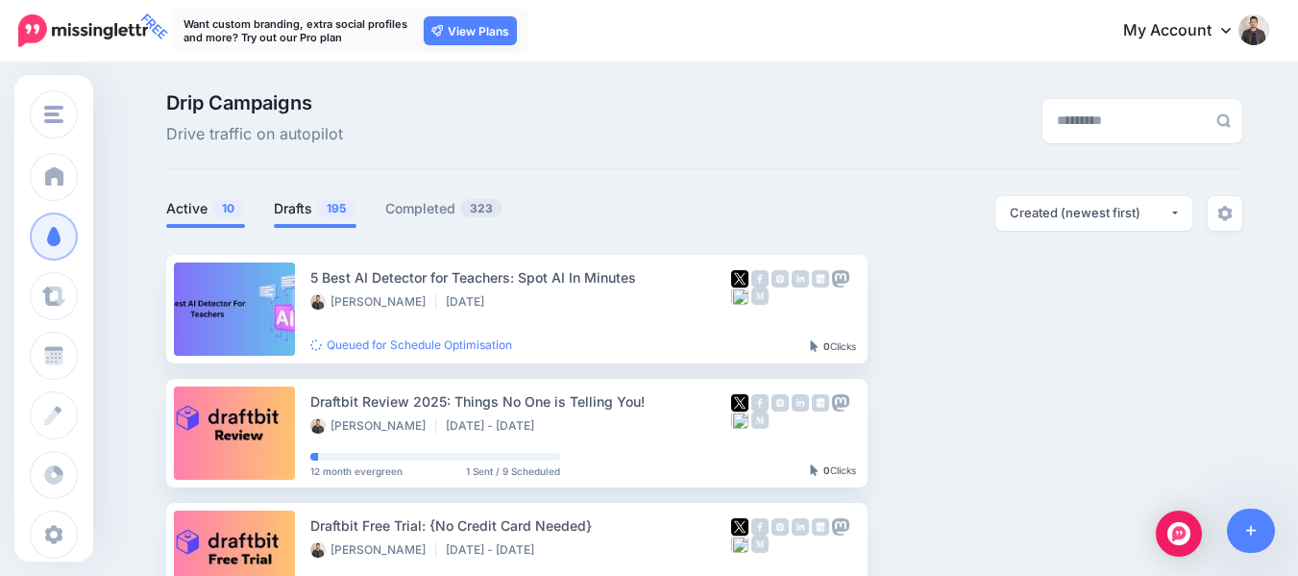
click at [318, 199] on link "Drafts 195" at bounding box center [315, 208] width 83 height 23
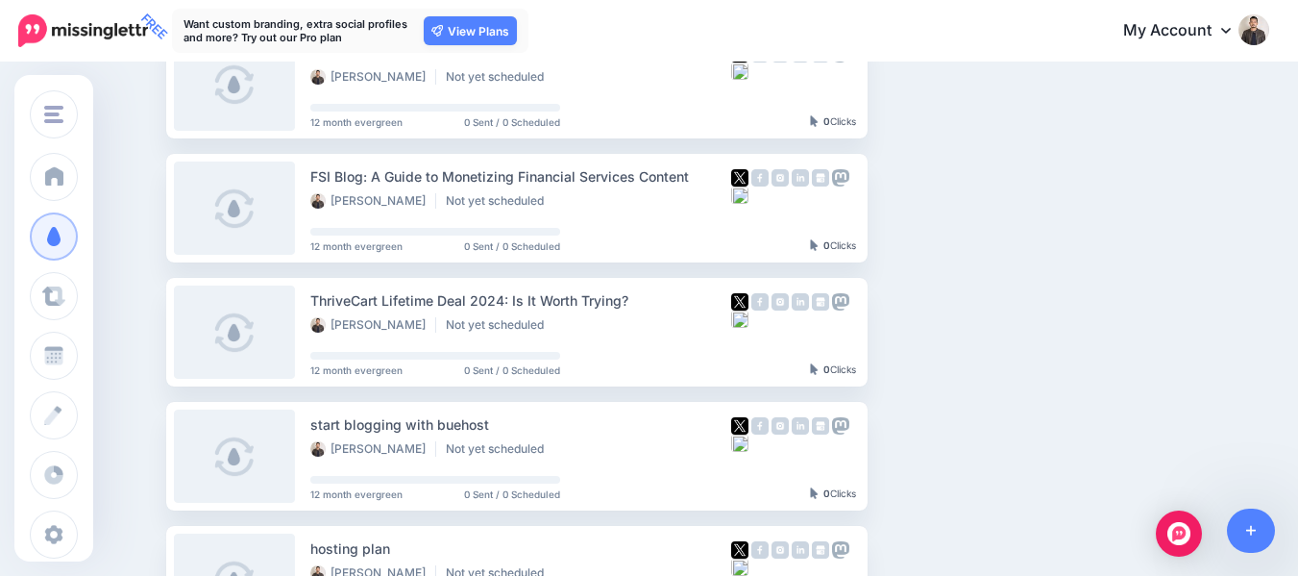
scroll to position [26, 0]
